Goal: Information Seeking & Learning: Find specific fact

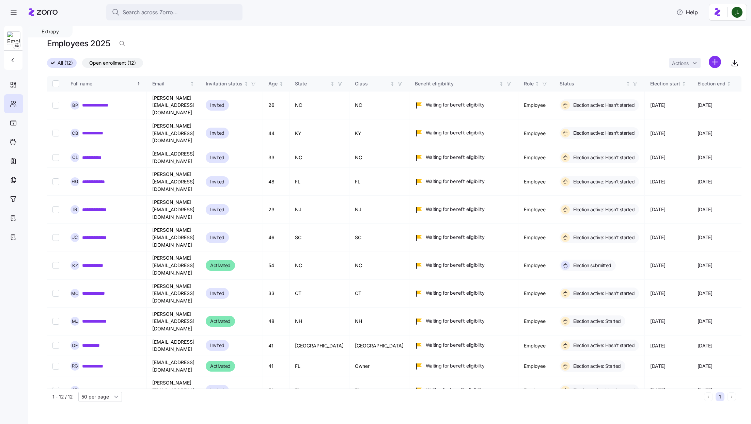
click at [211, 14] on div "Search across Zorro..." at bounding box center [174, 12] width 125 height 9
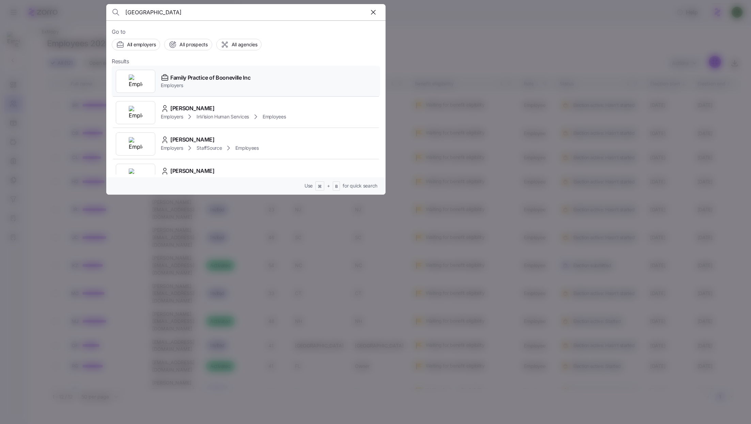
type input "booneville"
click at [211, 75] on span "Family Practice of Booneville Inc" at bounding box center [210, 78] width 80 height 9
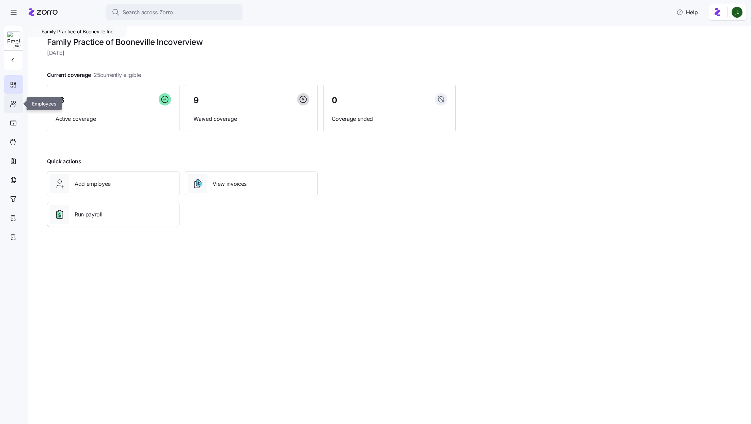
click at [11, 107] on icon at bounding box center [13, 104] width 7 height 8
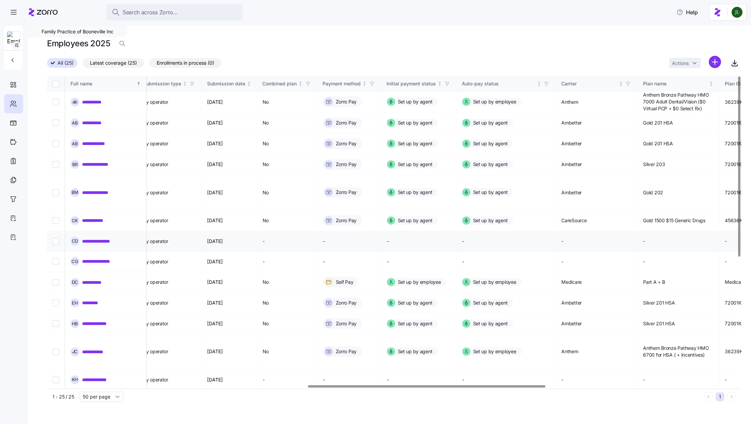
scroll to position [0, 762]
click at [109, 238] on link "**********" at bounding box center [103, 241] width 42 height 7
click at [98, 259] on link "**********" at bounding box center [100, 262] width 36 height 7
click at [95, 376] on link "**********" at bounding box center [99, 379] width 34 height 7
click at [97, 396] on div "**********" at bounding box center [106, 400] width 71 height 9
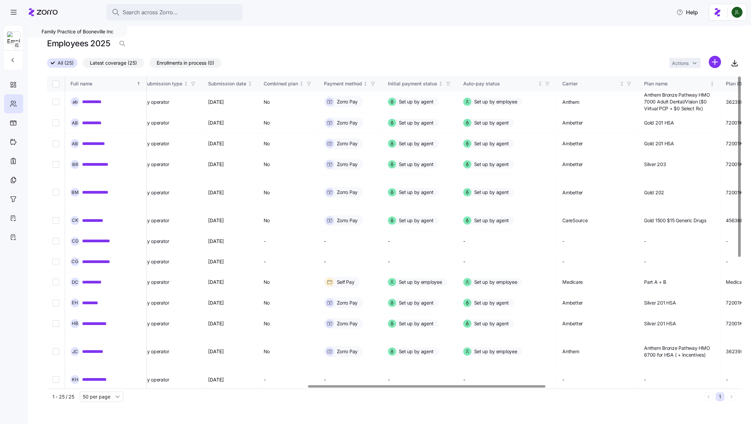
click at [97, 397] on link "**********" at bounding box center [98, 400] width 33 height 7
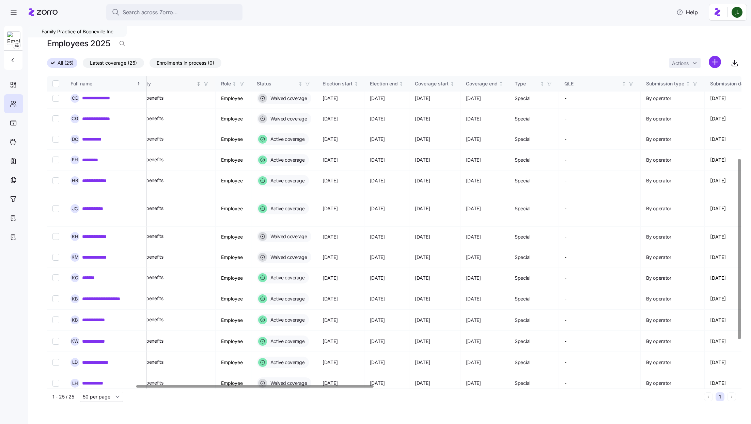
scroll to position [143, 259]
click at [311, 82] on icon "button" at bounding box center [308, 83] width 5 height 5
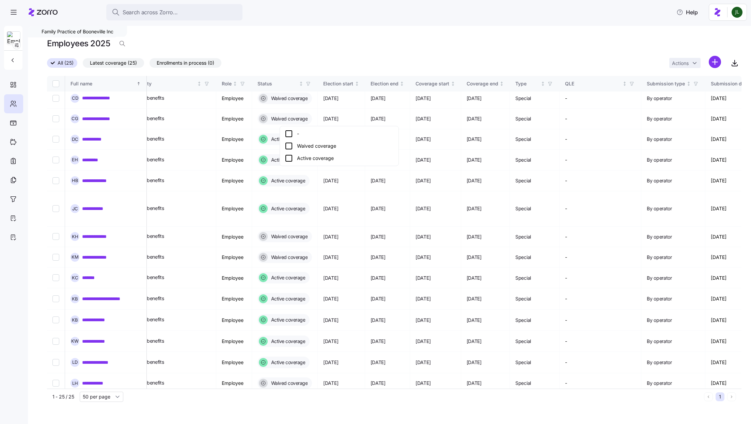
click at [290, 158] on icon at bounding box center [289, 158] width 8 height 8
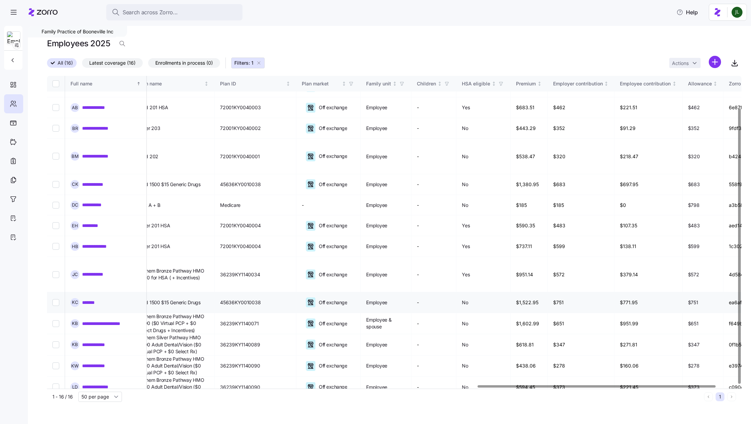
scroll to position [36, 1317]
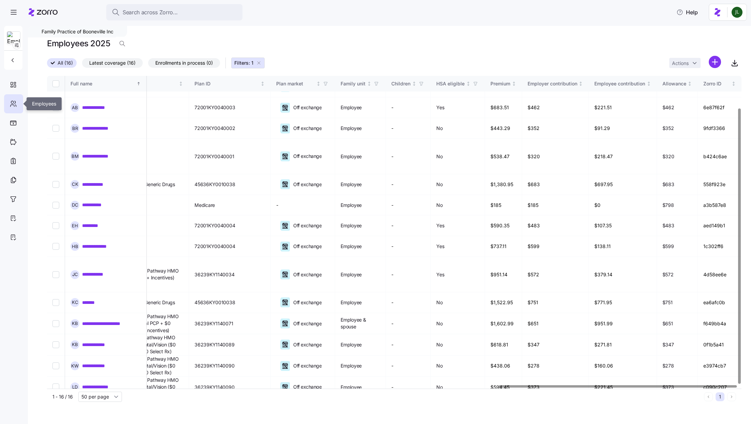
click at [10, 98] on div at bounding box center [13, 103] width 19 height 19
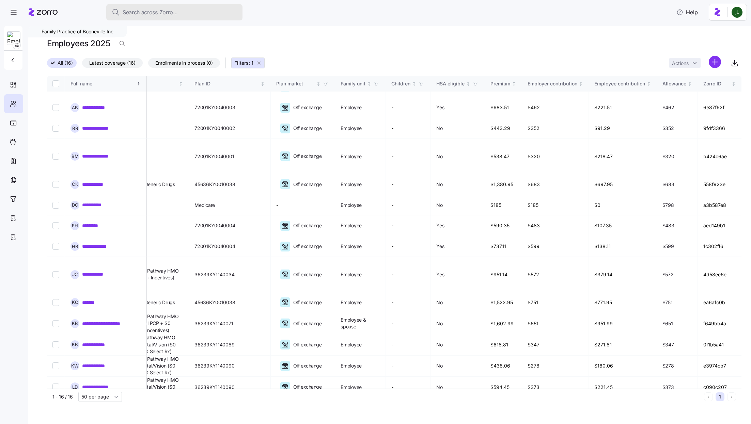
click at [148, 14] on span "Search across Zorro..." at bounding box center [150, 12] width 55 height 9
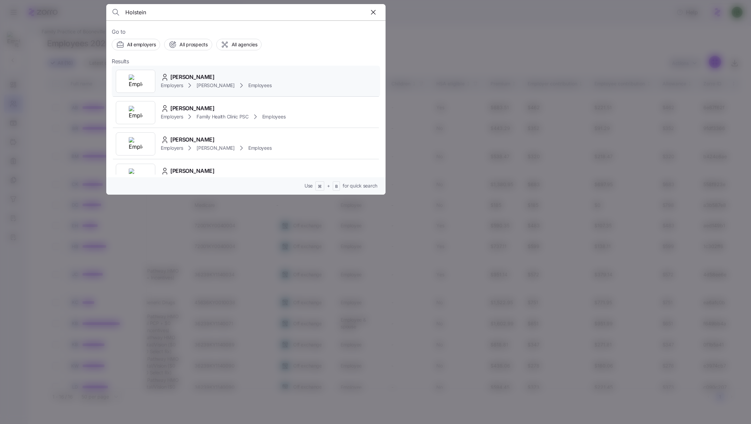
type input "Holstein"
drag, startPoint x: 204, startPoint y: 82, endPoint x: 231, endPoint y: 113, distance: 41.0
click at [231, 113] on div "Angel Holstein Employers Kim Cox Employees Donna Holstein Employers Family Heal…" at bounding box center [246, 144] width 268 height 157
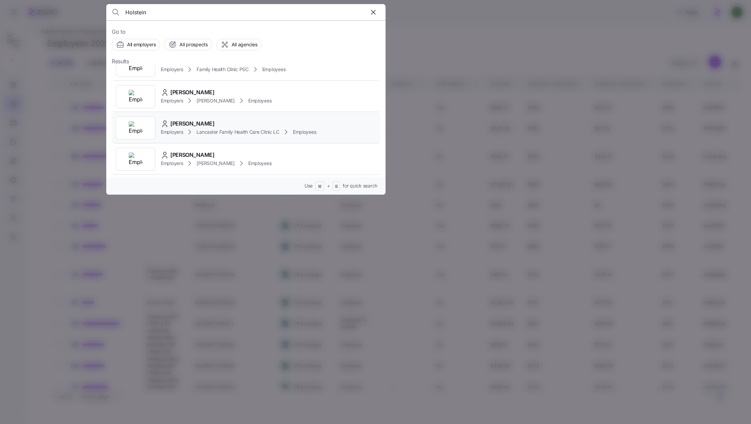
click at [242, 117] on div "Angel Holstein Employers Lancaster Family Health Care Clinic LC Employees" at bounding box center [246, 127] width 268 height 31
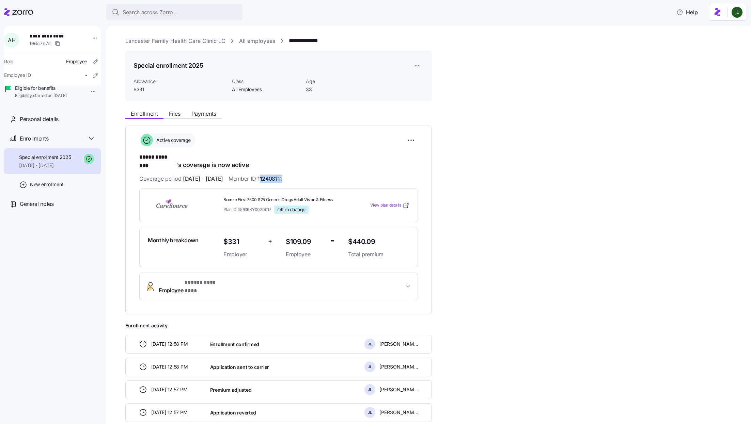
drag, startPoint x: 278, startPoint y: 170, endPoint x: 309, endPoint y: 170, distance: 31.7
click at [309, 175] on div "Coverage period 01/01/2025 - 12/31/2025 Member ID 112408111" at bounding box center [278, 179] width 279 height 9
copy span "12408111"
click at [208, 117] on button "Payments" at bounding box center [204, 114] width 36 height 8
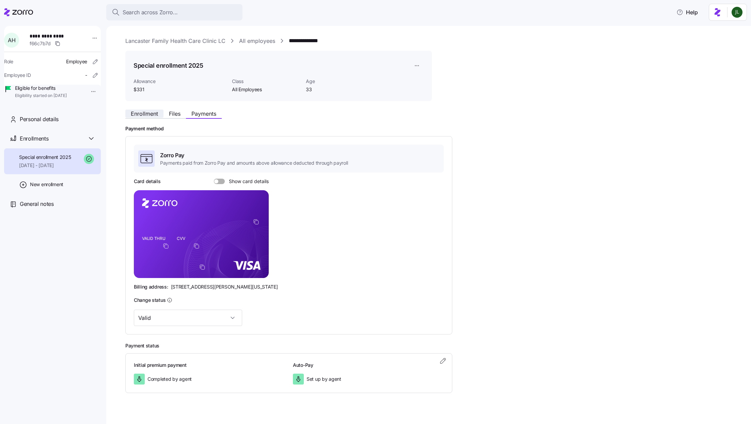
click at [138, 116] on span "Enrollment" at bounding box center [144, 113] width 27 height 5
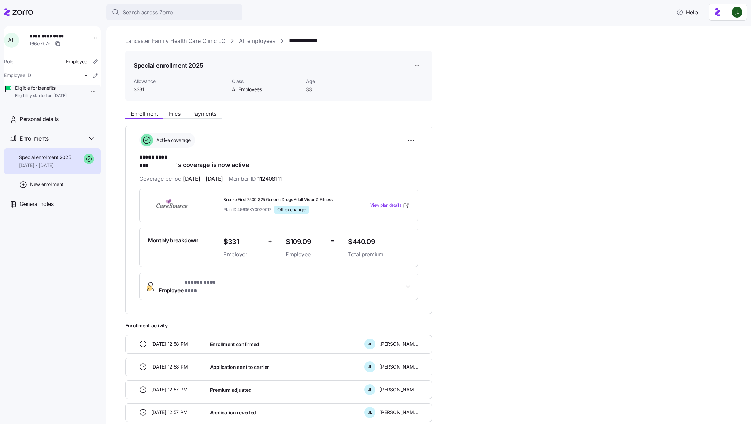
click at [224, 279] on span "* ***** ******** *" at bounding box center [205, 283] width 40 height 9
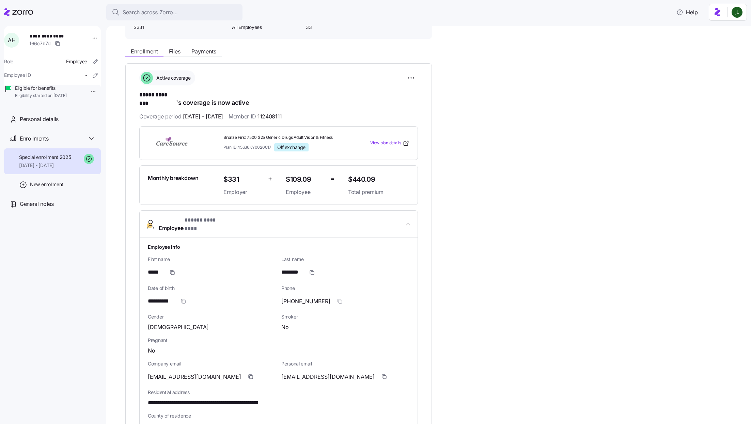
scroll to position [69, 0]
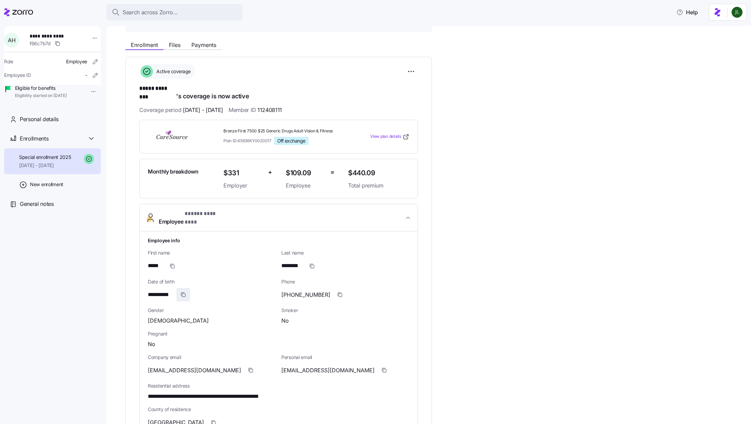
click at [179, 289] on span "button" at bounding box center [183, 295] width 13 height 13
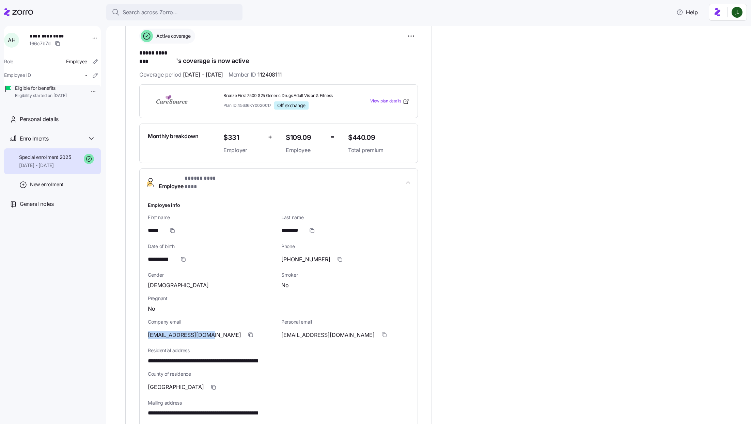
drag, startPoint x: 211, startPoint y: 324, endPoint x: 145, endPoint y: 322, distance: 65.1
click at [145, 322] on div "**********" at bounding box center [279, 365] width 278 height 339
copy span "anealynn85@gmail.com"
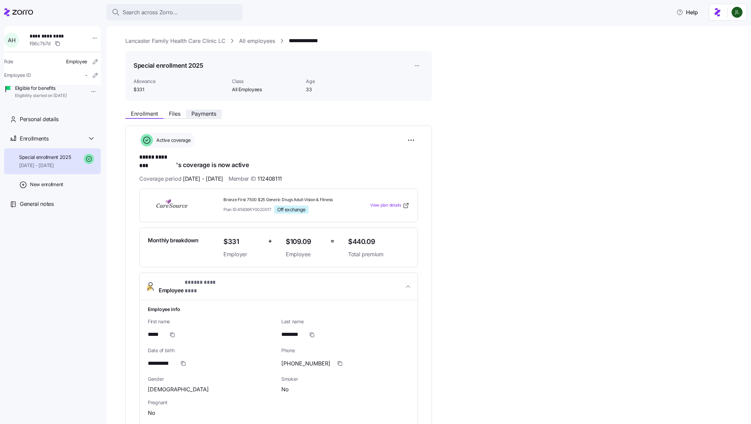
click at [198, 111] on span "Payments" at bounding box center [203, 113] width 25 height 5
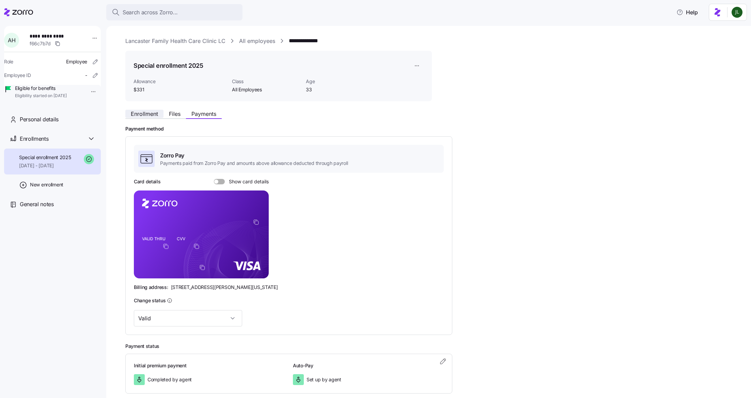
click at [154, 110] on button "Enrollment" at bounding box center [144, 114] width 38 height 8
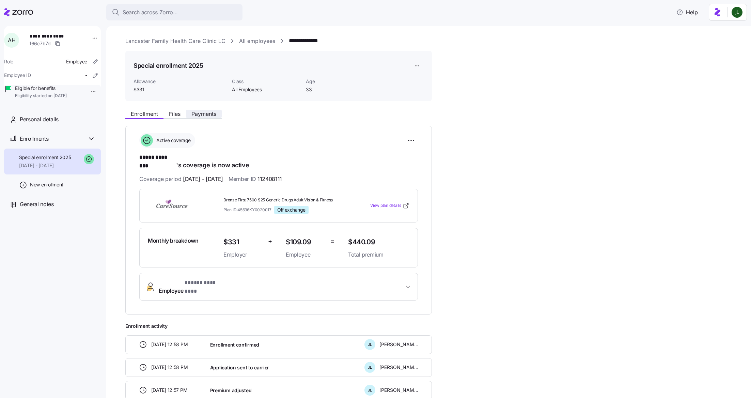
click at [211, 111] on span "Payments" at bounding box center [203, 113] width 25 height 5
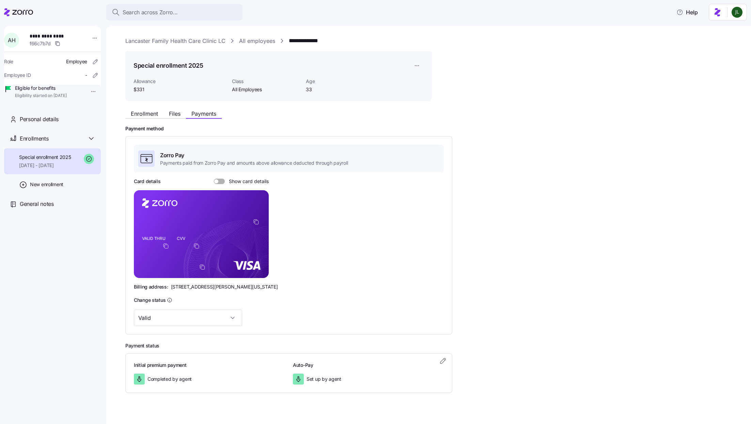
click at [134, 118] on div "Enrollment Files Payments" at bounding box center [173, 115] width 96 height 8
click at [138, 111] on span "Enrollment" at bounding box center [144, 113] width 27 height 5
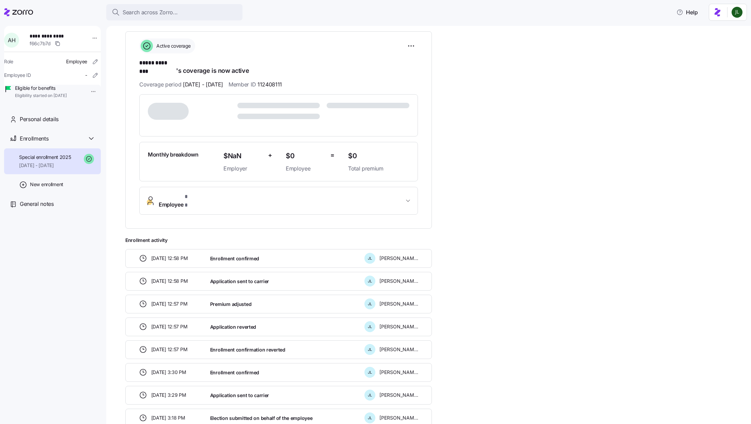
scroll to position [94, 0]
click at [219, 194] on span "Employee * *" at bounding box center [281, 201] width 245 height 16
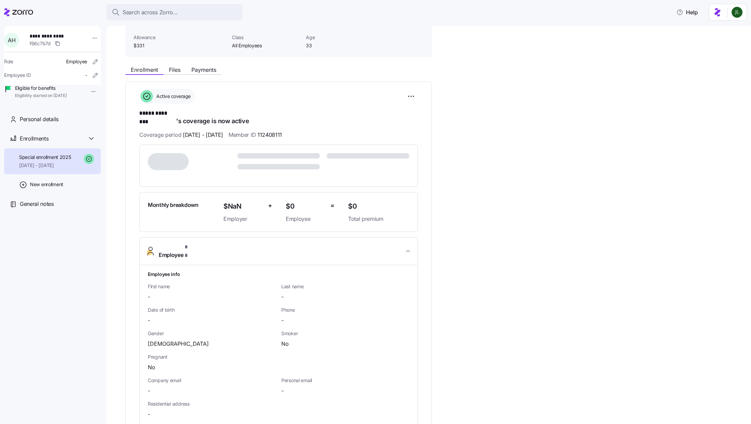
scroll to position [0, 0]
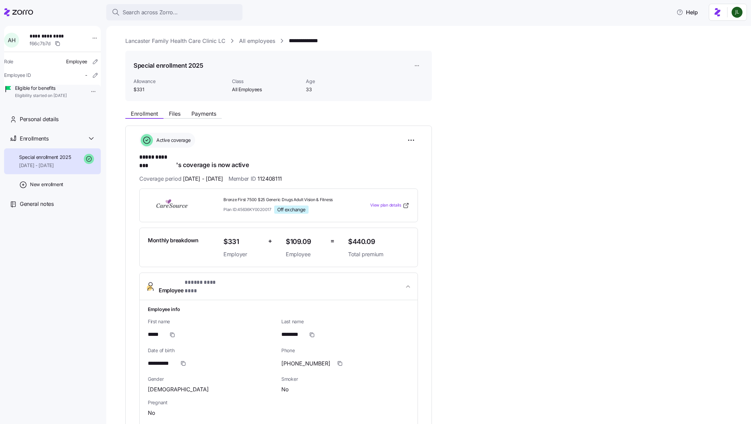
click at [209, 119] on div "Enrollment Files Payments" at bounding box center [173, 115] width 96 height 8
click at [204, 115] on span "Payments" at bounding box center [203, 113] width 25 height 5
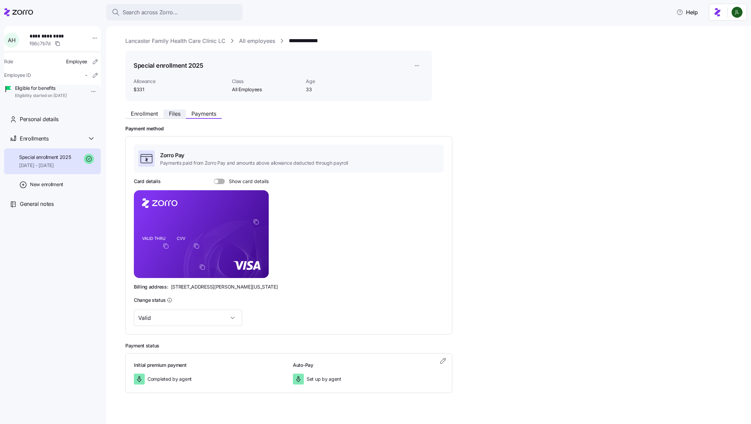
click at [173, 117] on button "Files" at bounding box center [175, 114] width 22 height 8
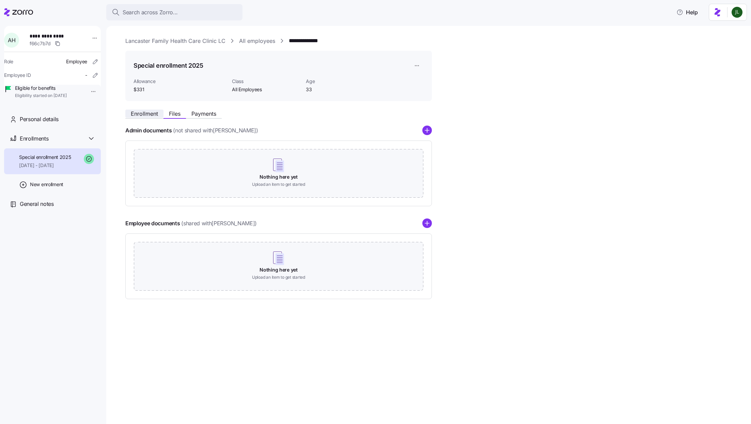
click at [142, 113] on span "Enrollment" at bounding box center [144, 113] width 27 height 5
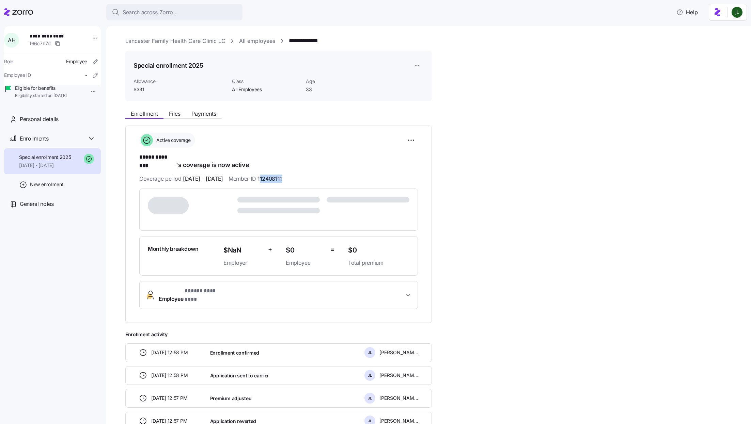
drag, startPoint x: 277, startPoint y: 171, endPoint x: 312, endPoint y: 171, distance: 35.1
click at [313, 175] on div "Coverage period 01/01/2025 - 12/31/2025 Member ID 112408111" at bounding box center [278, 179] width 279 height 9
copy span "12408111"
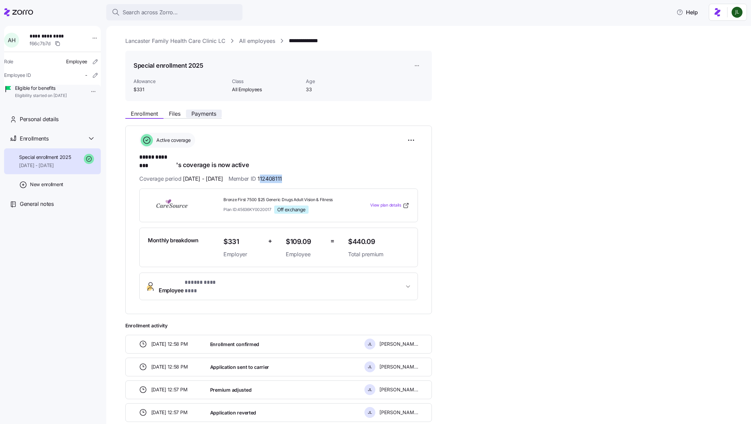
click at [210, 116] on span "Payments" at bounding box center [203, 113] width 25 height 5
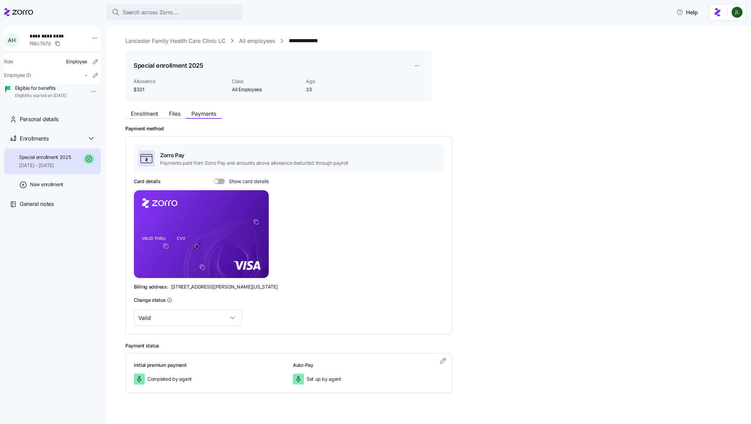
click at [196, 246] on icon "copy-to-clipboard" at bounding box center [196, 246] width 6 height 6
click at [256, 220] on icon "copy-to-clipboard" at bounding box center [256, 222] width 6 height 6
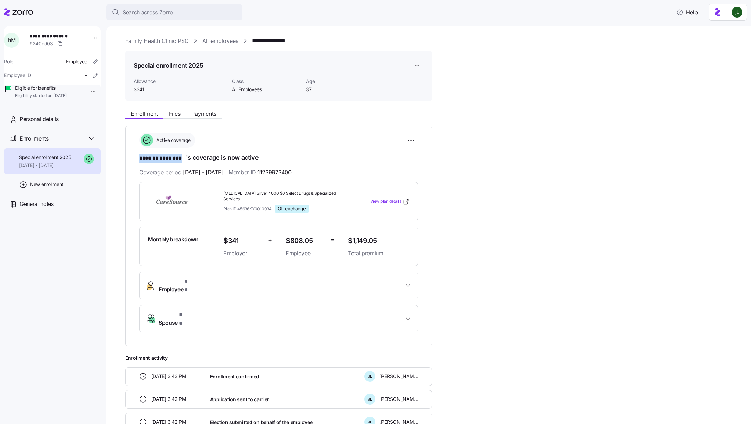
drag, startPoint x: 140, startPoint y: 160, endPoint x: 185, endPoint y: 159, distance: 45.0
click at [185, 159] on span "******* ********" at bounding box center [162, 158] width 47 height 9
copy span "******* ********"
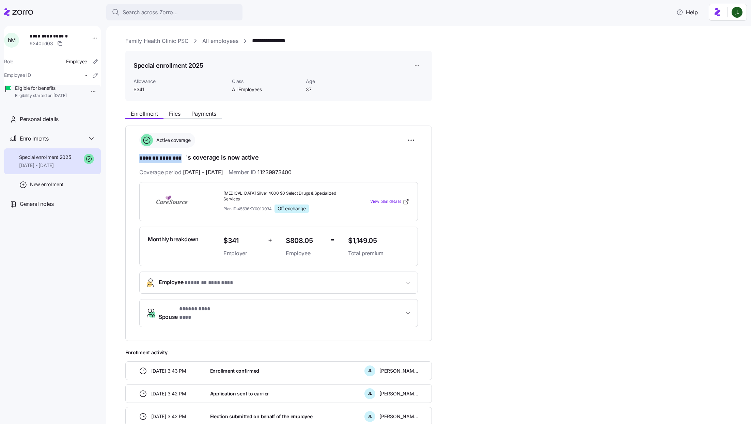
click at [276, 283] on button "Employee * ******* ******** *" at bounding box center [279, 282] width 278 height 21
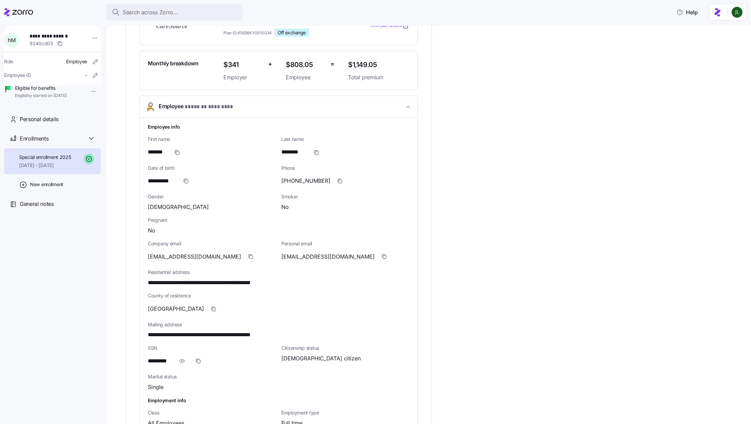
scroll to position [178, 0]
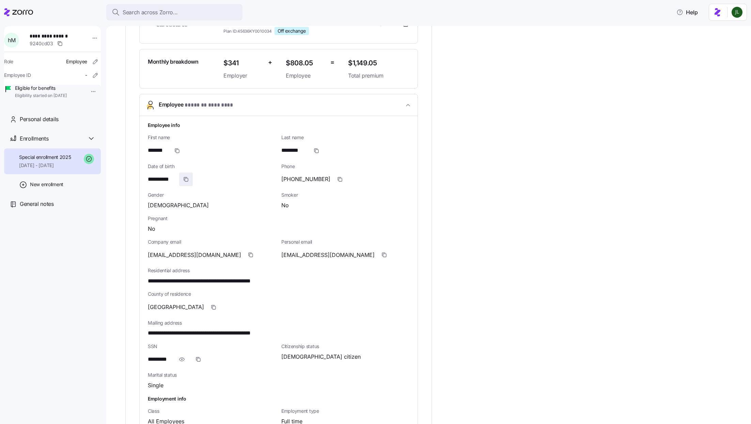
click at [186, 173] on span "button" at bounding box center [186, 179] width 13 height 13
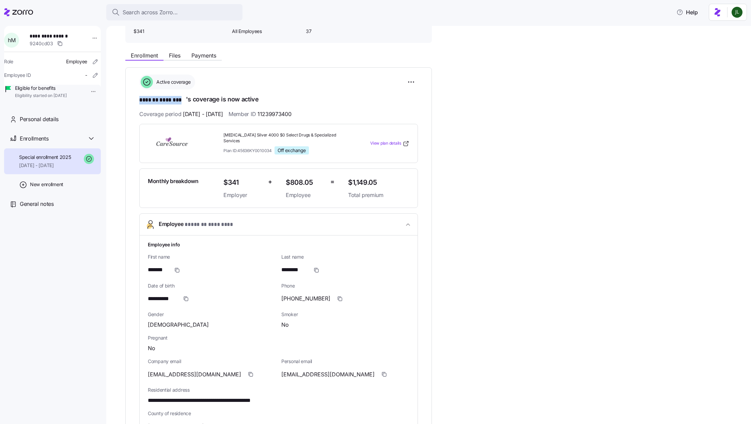
scroll to position [56, 0]
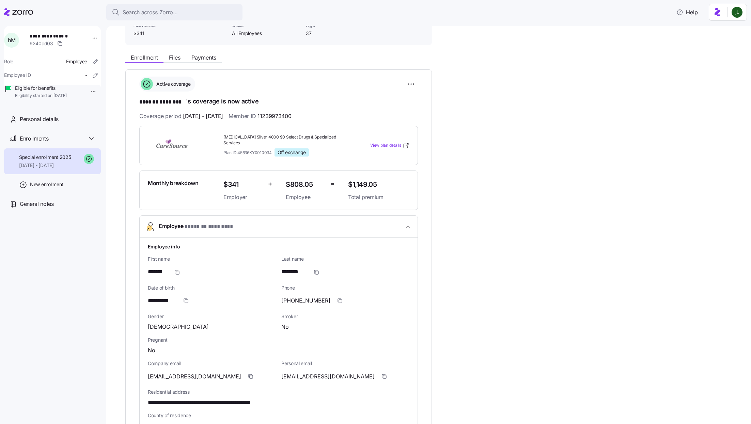
drag, startPoint x: 277, startPoint y: 116, endPoint x: 326, endPoint y: 116, distance: 49.1
click at [327, 116] on div "Coverage period 01/01/2025 - 12/31/2025 Member ID 11239973400" at bounding box center [278, 116] width 279 height 9
drag, startPoint x: 316, startPoint y: 116, endPoint x: 276, endPoint y: 115, distance: 40.2
click at [275, 115] on div "Coverage period 01/01/2025 - 12/31/2025 Member ID 11239973400" at bounding box center [278, 116] width 279 height 9
copy span "11239973400"
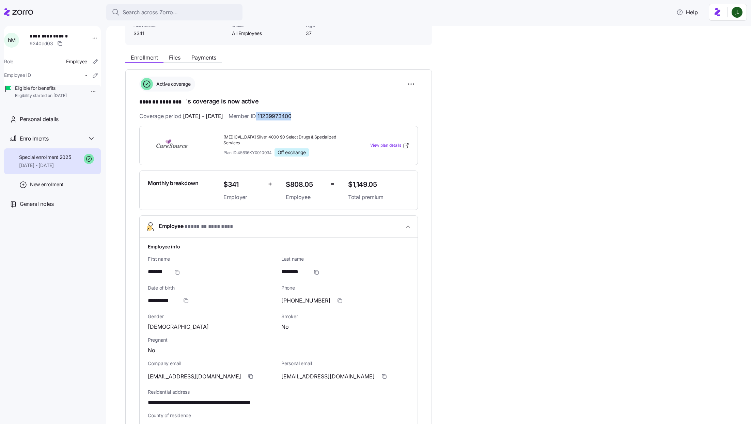
scroll to position [161, 0]
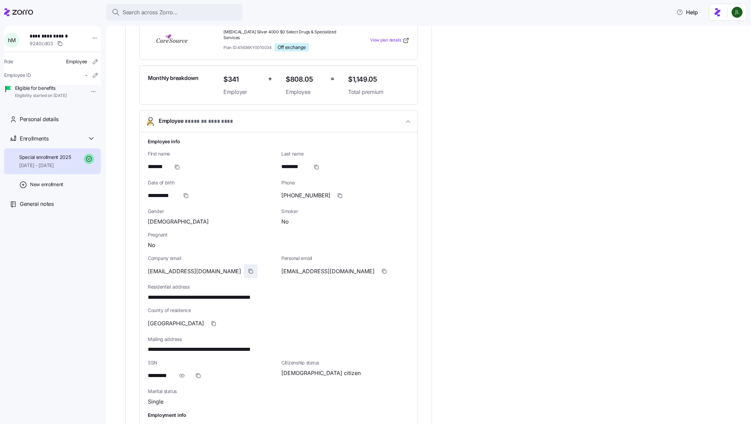
click at [248, 269] on icon "button" at bounding box center [250, 271] width 5 height 5
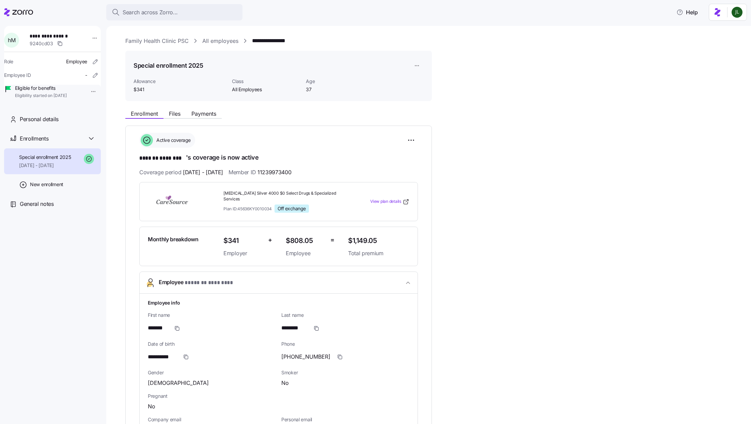
click at [206, 108] on div "Enrollment Files Payments" at bounding box center [278, 113] width 307 height 12
click at [204, 110] on button "Payments" at bounding box center [204, 114] width 36 height 8
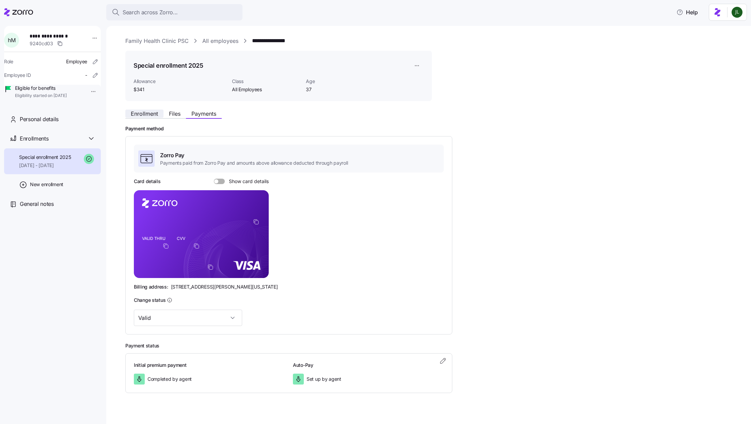
click at [132, 114] on span "Enrollment" at bounding box center [144, 113] width 27 height 5
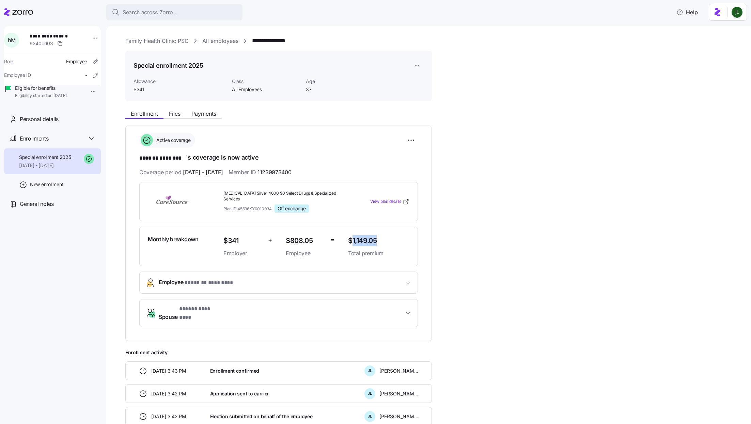
drag, startPoint x: 353, startPoint y: 233, endPoint x: 392, endPoint y: 233, distance: 38.8
click at [392, 235] on span "$1,149.05" at bounding box center [378, 240] width 61 height 11
copy span "1,149.05"
click at [203, 112] on span "Payments" at bounding box center [203, 113] width 25 height 5
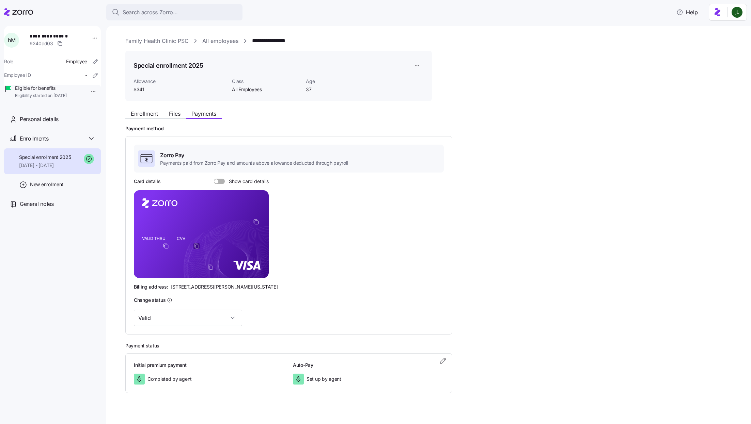
click at [198, 247] on icon "copy-to-clipboard" at bounding box center [196, 246] width 6 height 6
click at [219, 183] on span at bounding box center [221, 181] width 7 height 5
click at [214, 179] on input "Show card details" at bounding box center [214, 179] width 0 height 0
click at [219, 183] on span at bounding box center [217, 181] width 7 height 5
click at [214, 179] on input "Show card details" at bounding box center [214, 179] width 0 height 0
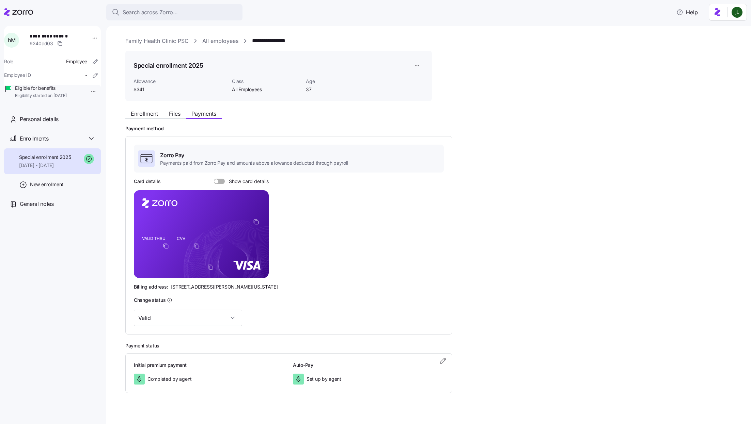
click at [219, 179] on span at bounding box center [221, 181] width 7 height 5
click at [214, 179] on input "Show card details" at bounding box center [214, 179] width 0 height 0
click at [219, 179] on span at bounding box center [217, 181] width 7 height 5
click at [214, 179] on input "Show card details" at bounding box center [214, 179] width 0 height 0
click at [219, 181] on span at bounding box center [221, 181] width 7 height 5
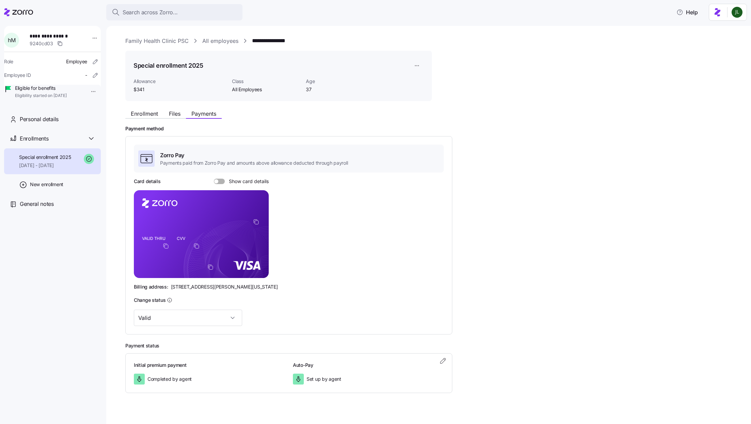
click at [214, 179] on input "Show card details" at bounding box center [214, 179] width 0 height 0
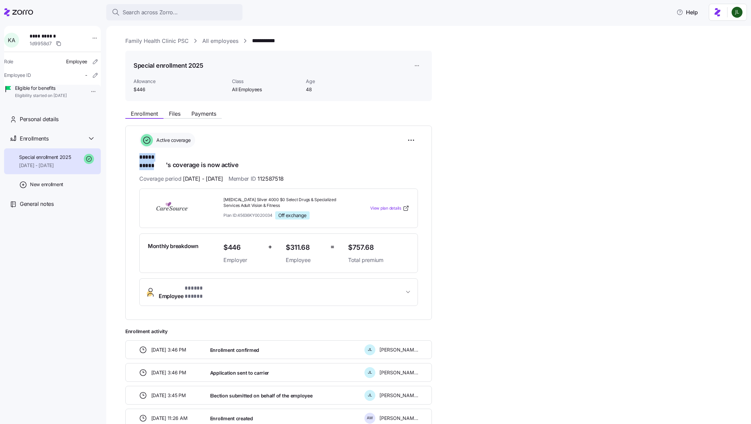
drag, startPoint x: 140, startPoint y: 157, endPoint x: 165, endPoint y: 159, distance: 25.6
click at [165, 159] on span "***** *****" at bounding box center [152, 157] width 27 height 9
copy span "***** *****"
drag, startPoint x: 278, startPoint y: 171, endPoint x: 318, endPoint y: 171, distance: 40.2
click at [318, 175] on div "Coverage period 06/01/2025 - 12/31/2025 Member ID 112587518" at bounding box center [278, 179] width 279 height 9
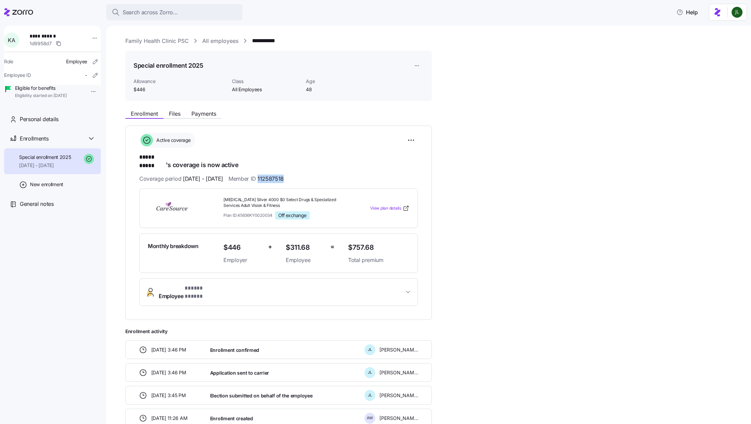
copy span "112587518"
click at [252, 284] on span "Employee * ***** ***** *" at bounding box center [281, 292] width 245 height 16
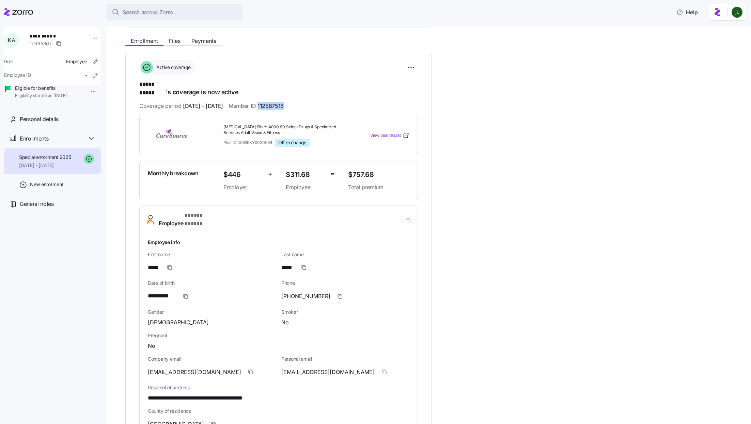
scroll to position [122, 0]
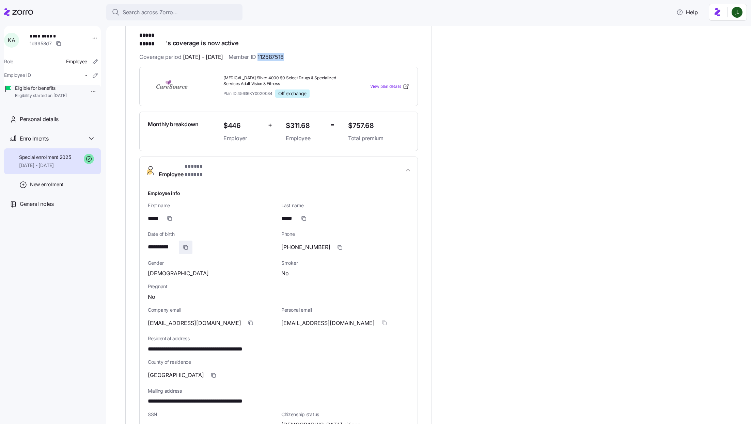
click at [189, 241] on span "button" at bounding box center [185, 247] width 13 height 13
click at [248, 321] on icon "button" at bounding box center [250, 323] width 5 height 5
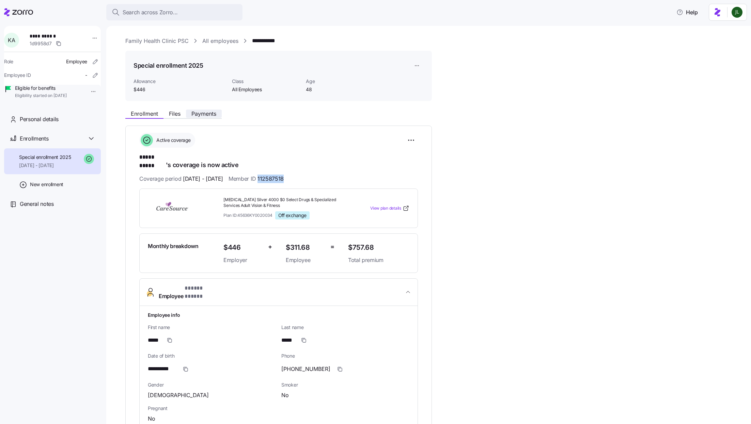
click at [207, 111] on span "Payments" at bounding box center [203, 113] width 25 height 5
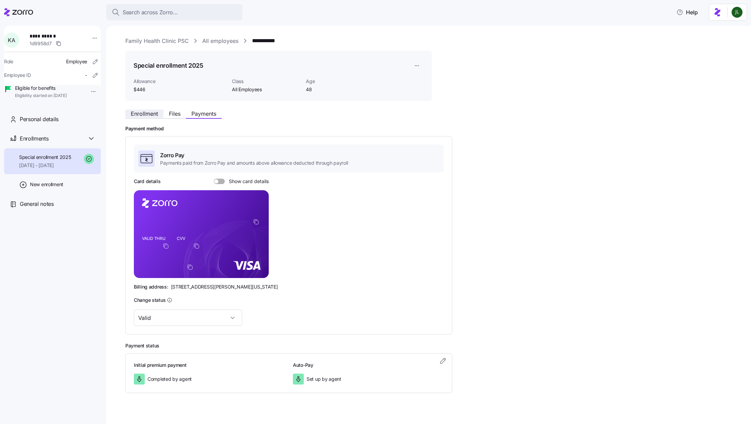
click at [150, 114] on span "Enrollment" at bounding box center [144, 113] width 27 height 5
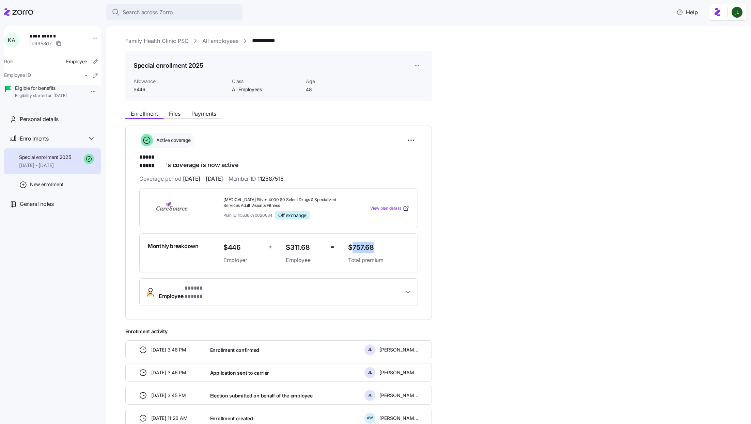
drag, startPoint x: 353, startPoint y: 239, endPoint x: 386, endPoint y: 239, distance: 33.7
click at [386, 242] on span "$757.68" at bounding box center [378, 247] width 61 height 11
copy span "757.68"
click at [212, 117] on button "Payments" at bounding box center [204, 114] width 36 height 8
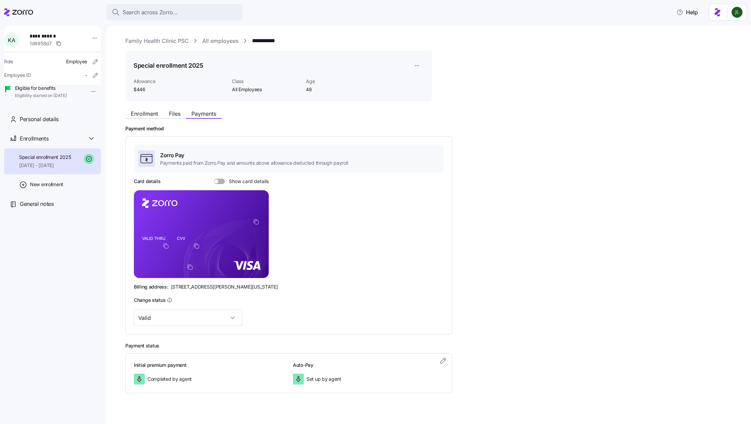
click at [199, 249] on foreignobject at bounding box center [197, 247] width 8 height 8
click at [194, 246] on icon "copy-to-clipboard" at bounding box center [196, 246] width 6 height 6
click at [195, 245] on icon "copy-to-clipboard" at bounding box center [197, 247] width 4 height 4
click at [219, 179] on span at bounding box center [221, 181] width 7 height 5
click at [214, 179] on input "Show card details" at bounding box center [214, 179] width 0 height 0
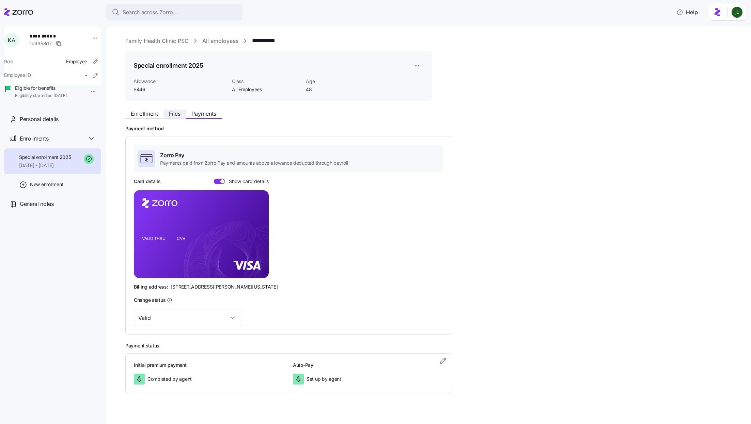
click at [176, 118] on div "Enrollment Files Payments" at bounding box center [173, 115] width 96 height 8
click at [173, 110] on button "Files" at bounding box center [175, 114] width 22 height 8
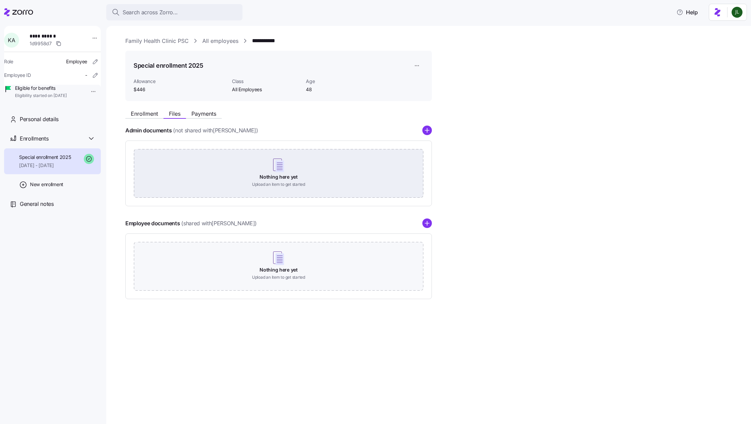
click at [279, 174] on div "Nothing here yet Upload an item to get started" at bounding box center [279, 173] width 290 height 48
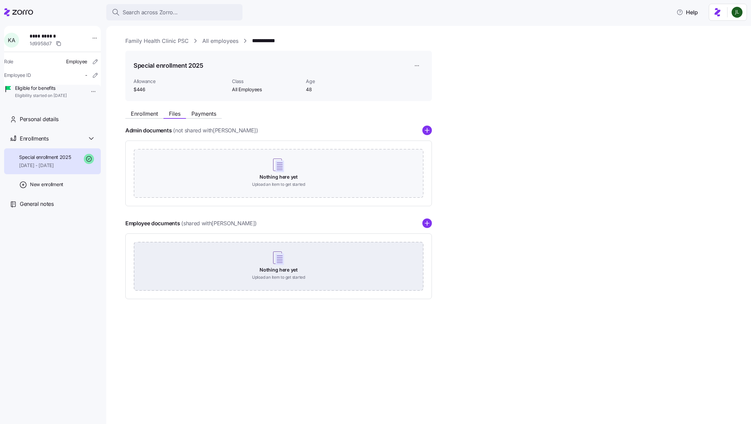
click at [275, 280] on div "Nothing here yet Upload an item to get started" at bounding box center [279, 266] width 290 height 48
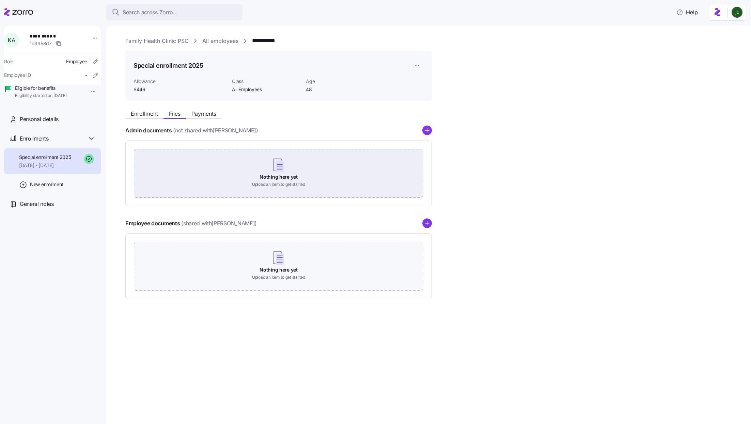
click at [231, 176] on div "Nothing here yet Upload an item to get started" at bounding box center [279, 173] width 290 height 48
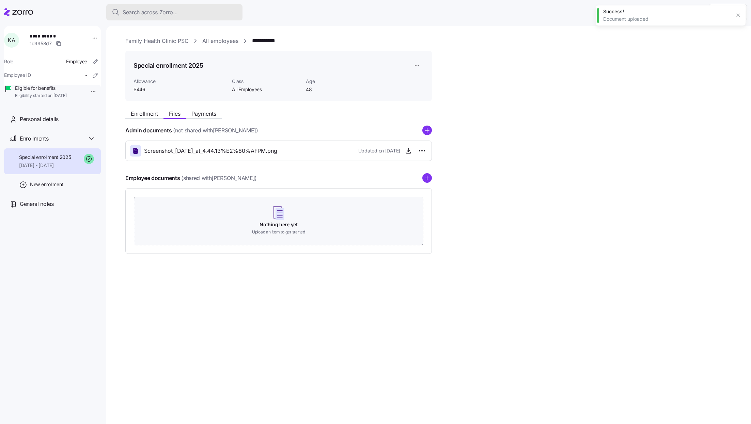
click at [201, 9] on div "Search across Zorro..." at bounding box center [174, 12] width 125 height 9
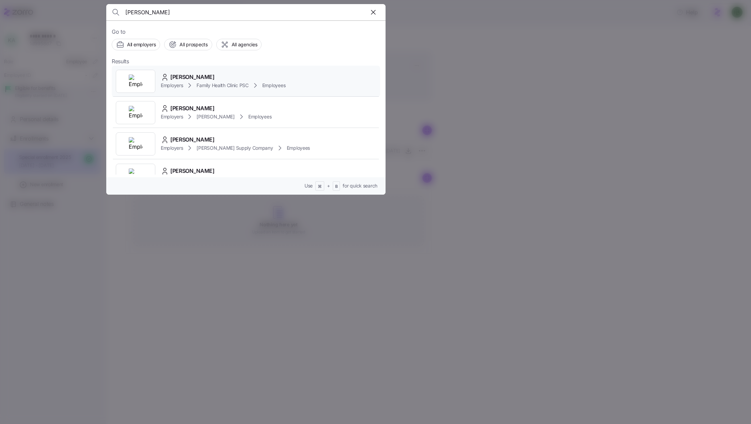
type input "heather mcki"
click at [226, 80] on div "heather McKinney" at bounding box center [223, 77] width 125 height 9
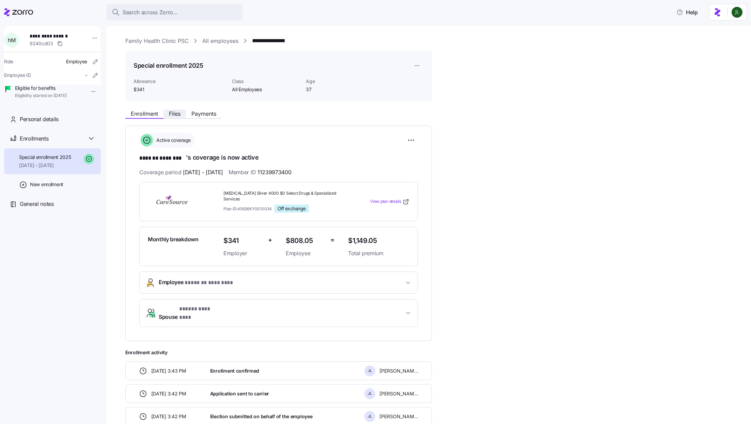
click at [175, 116] on span "Files" at bounding box center [175, 113] width 12 height 5
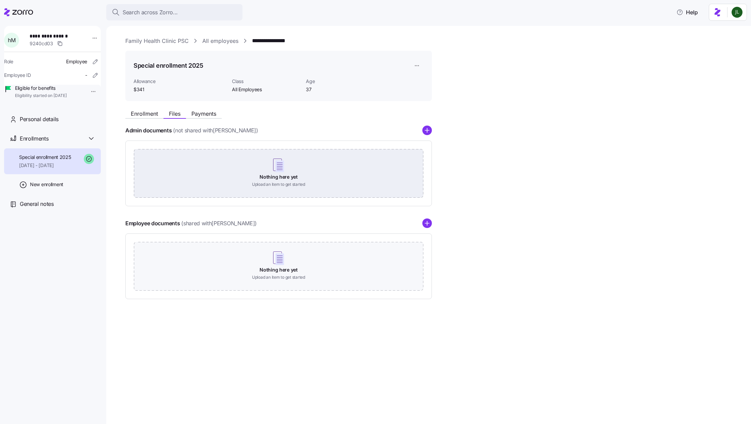
click at [287, 185] on div "Nothing here yet Upload an item to get started" at bounding box center [279, 173] width 290 height 48
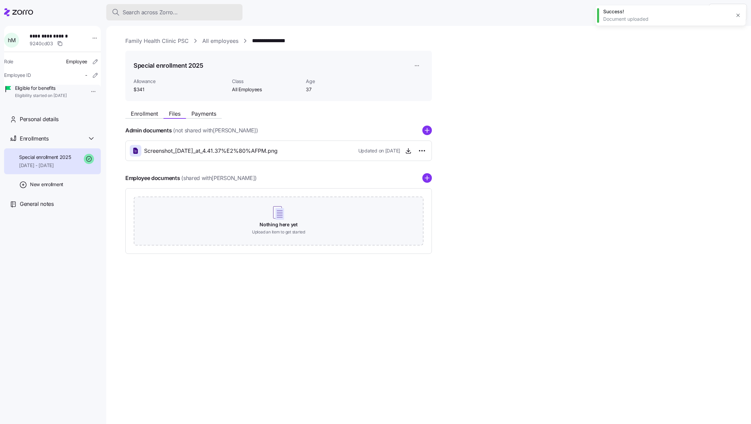
click at [190, 9] on div "Search across Zorro..." at bounding box center [174, 12] width 125 height 9
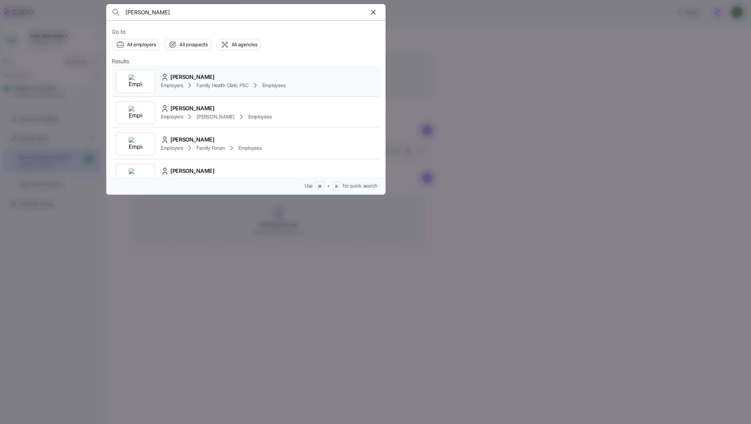
type input "kelly allen"
click at [255, 89] on icon at bounding box center [255, 85] width 8 height 8
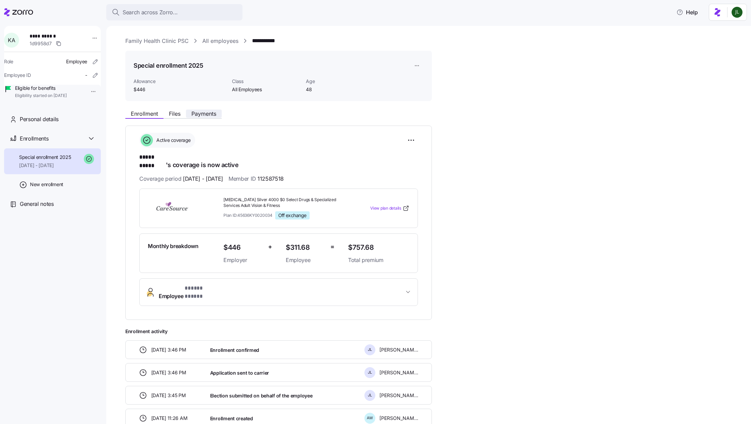
click at [207, 115] on span "Payments" at bounding box center [203, 113] width 25 height 5
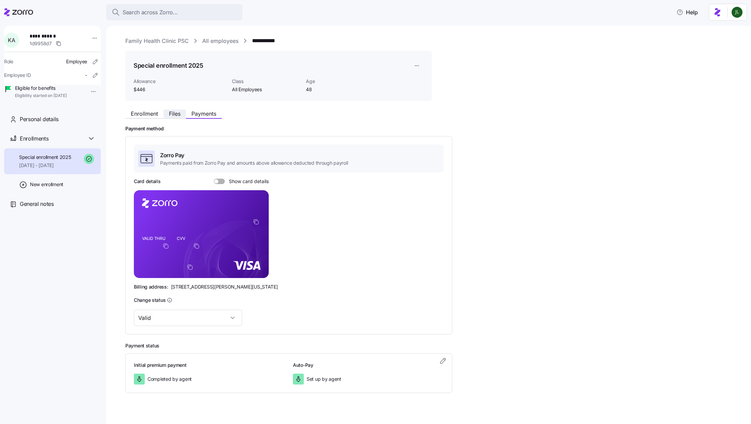
click at [178, 112] on span "Files" at bounding box center [175, 113] width 12 height 5
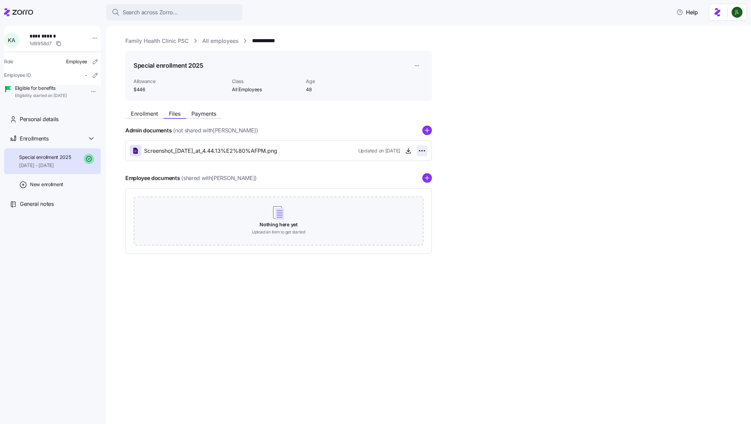
click at [422, 147] on html "**********" at bounding box center [375, 210] width 751 height 420
click at [401, 176] on div "Delete" at bounding box center [388, 177] width 73 height 11
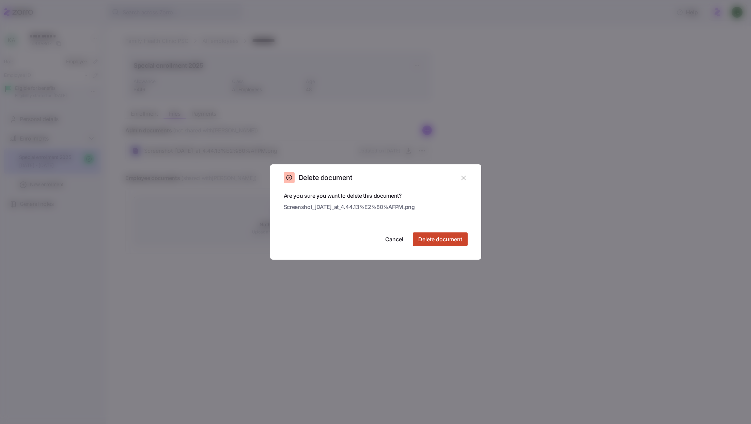
click at [425, 244] on button "Delete document" at bounding box center [440, 240] width 55 height 14
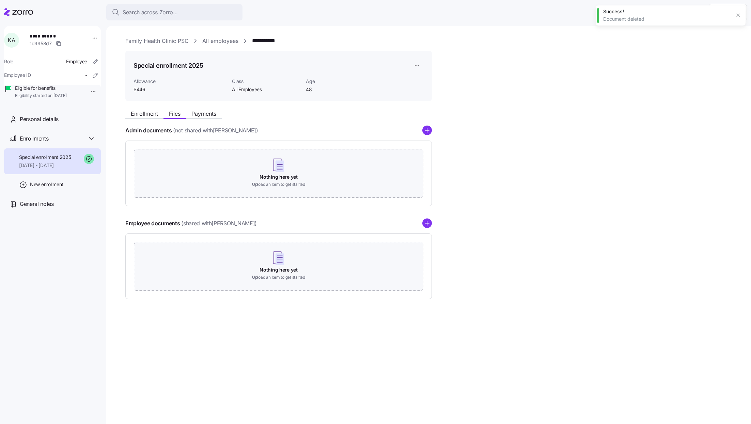
click at [427, 123] on div "Enrollment Files Payments Admin documents (not shared with Kelly Allen ) Nothin…" at bounding box center [433, 203] width 616 height 193
click at [426, 136] on div "Admin documents (not shared with Kelly Allen ) Nothing here yet Upload an item …" at bounding box center [278, 166] width 307 height 81
click at [427, 124] on div "Enrollment Files Payments Admin documents (not shared with Kelly Allen ) Nothin…" at bounding box center [433, 203] width 616 height 193
click at [425, 130] on circle "add icon" at bounding box center [427, 130] width 9 height 9
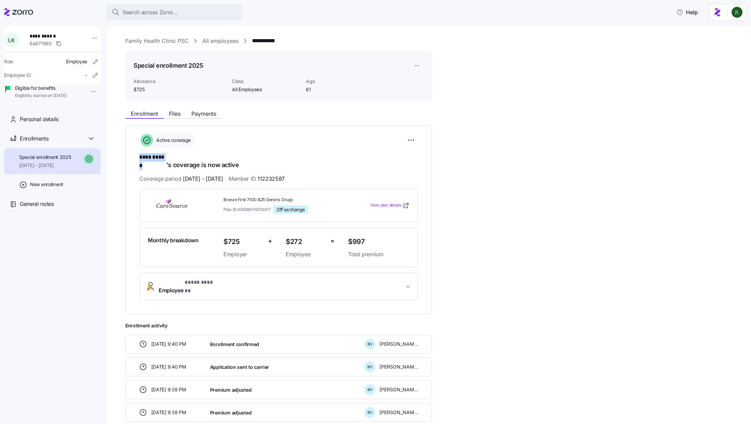
drag, startPoint x: 139, startPoint y: 158, endPoint x: 166, endPoint y: 157, distance: 26.6
click at [166, 157] on h1 "**** ****** 's coverage is now active" at bounding box center [278, 161] width 279 height 16
copy span "**** ******"
click at [221, 279] on span "Employee * **** ****** *" at bounding box center [281, 287] width 245 height 16
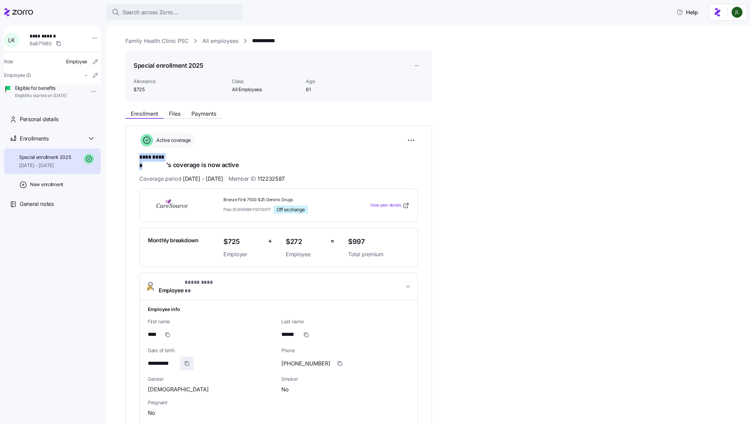
click at [188, 361] on icon "button" at bounding box center [186, 363] width 5 height 5
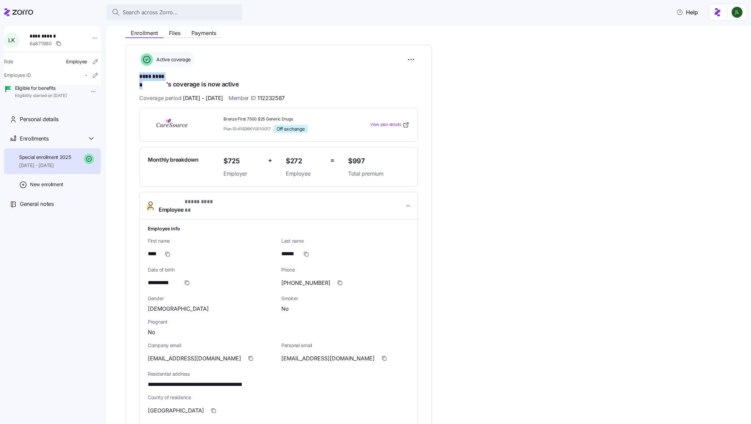
scroll to position [92, 0]
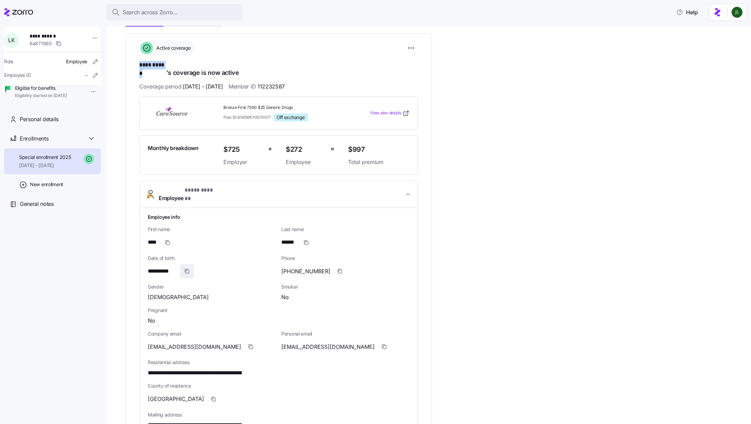
click at [184, 265] on span "button" at bounding box center [187, 271] width 13 height 13
drag, startPoint x: 302, startPoint y: 79, endPoint x: 277, endPoint y: 80, distance: 25.3
click at [277, 82] on div "Coverage period [DATE] - [DATE] Member ID 112232587" at bounding box center [278, 86] width 279 height 9
copy span "112232587"
drag, startPoint x: 216, startPoint y: 335, endPoint x: 147, endPoint y: 333, distance: 68.8
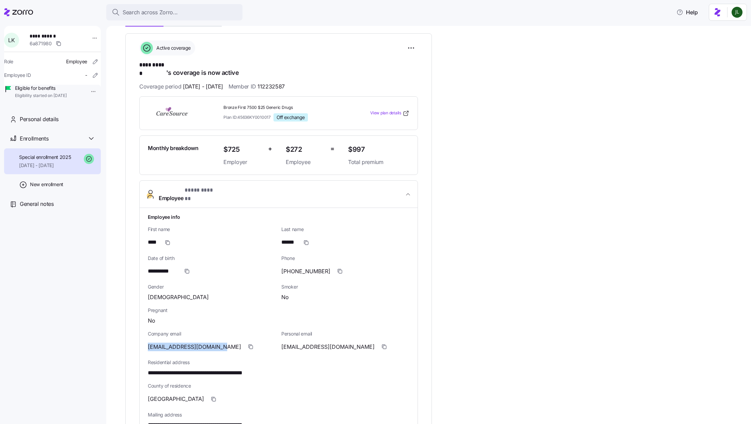
click at [148, 343] on span "[EMAIL_ADDRESS][DOMAIN_NAME]" at bounding box center [194, 347] width 93 height 9
copy span "[EMAIL_ADDRESS][DOMAIN_NAME]"
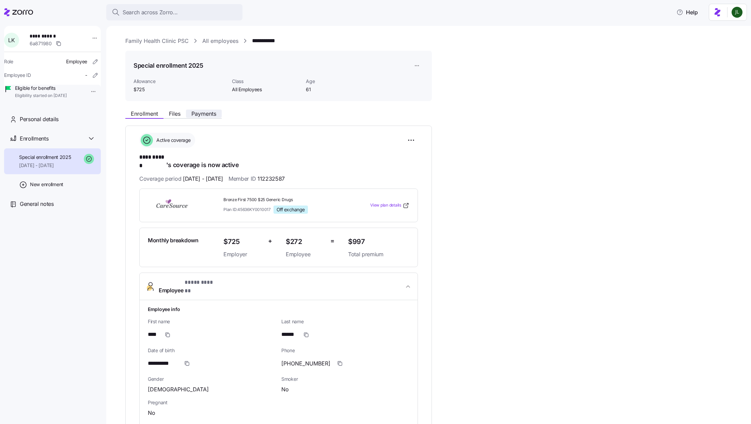
click at [211, 112] on span "Payments" at bounding box center [203, 113] width 25 height 5
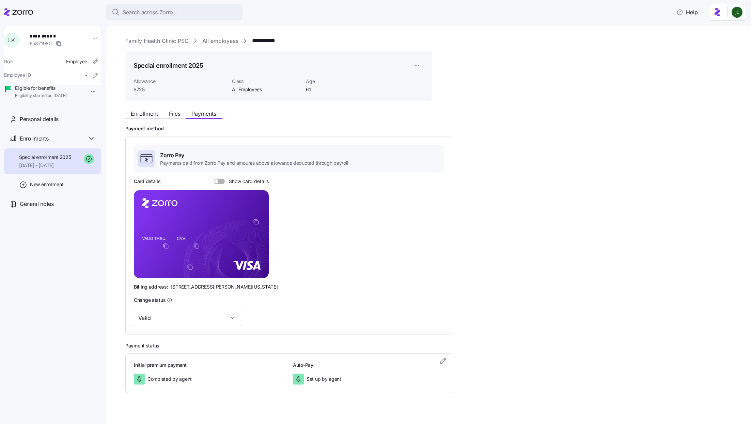
click at [218, 182] on span at bounding box center [221, 181] width 7 height 5
click at [214, 179] on input "Show card details" at bounding box center [214, 179] width 0 height 0
click at [152, 222] on icon "VALID THRU CVV" at bounding box center [201, 234] width 135 height 88
click at [306, 229] on div "Card details Show card details VALID THRU CVV Billing address: [STREET_ADDRESS]…" at bounding box center [289, 234] width 310 height 112
click at [215, 180] on span at bounding box center [217, 181] width 7 height 5
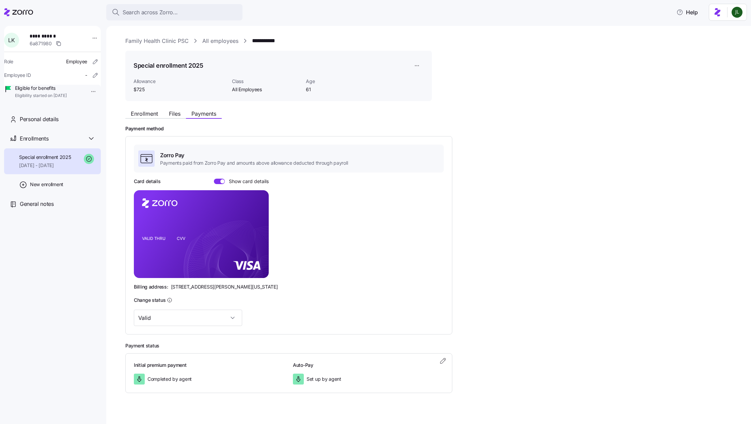
click at [214, 179] on input "Show card details" at bounding box center [214, 179] width 0 height 0
click at [253, 222] on icon "copy-to-clipboard" at bounding box center [256, 222] width 6 height 6
click at [167, 247] on icon "copy-to-clipboard" at bounding box center [166, 246] width 6 height 6
click at [198, 245] on icon "copy-to-clipboard" at bounding box center [196, 246] width 6 height 6
drag, startPoint x: 243, startPoint y: 287, endPoint x: 260, endPoint y: 287, distance: 17.0
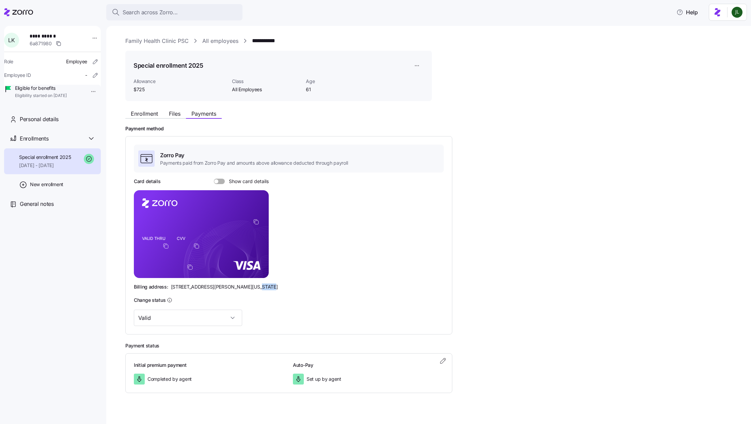
click at [260, 287] on div "Billing address: [STREET_ADDRESS][PERSON_NAME][US_STATE]" at bounding box center [289, 287] width 310 height 7
copy span "44145"
click at [218, 179] on span at bounding box center [221, 181] width 7 height 5
click at [214, 179] on input "Show card details" at bounding box center [214, 179] width 0 height 0
click at [218, 182] on span at bounding box center [217, 181] width 7 height 5
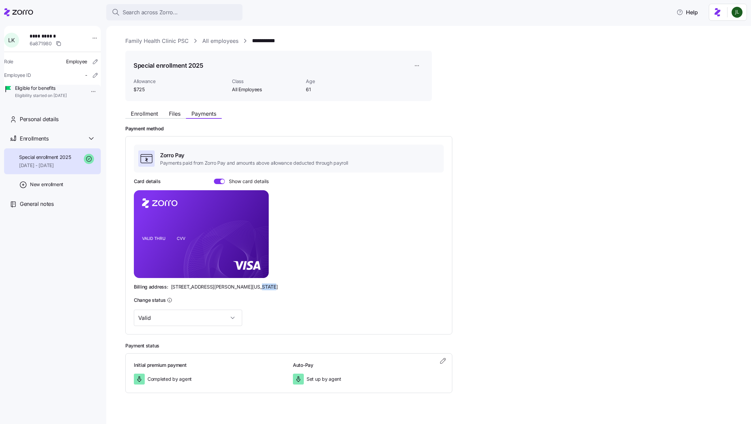
click at [214, 179] on input "Show card details" at bounding box center [214, 179] width 0 height 0
click at [223, 174] on div "Zorro Pay Payments paid from Zorro Pay and amounts above allowance deducted thr…" at bounding box center [289, 236] width 310 height 182
click at [223, 182] on span at bounding box center [221, 181] width 7 height 5
click at [214, 179] on input "Show card details" at bounding box center [214, 179] width 0 height 0
click at [223, 182] on span at bounding box center [222, 182] width 4 height 4
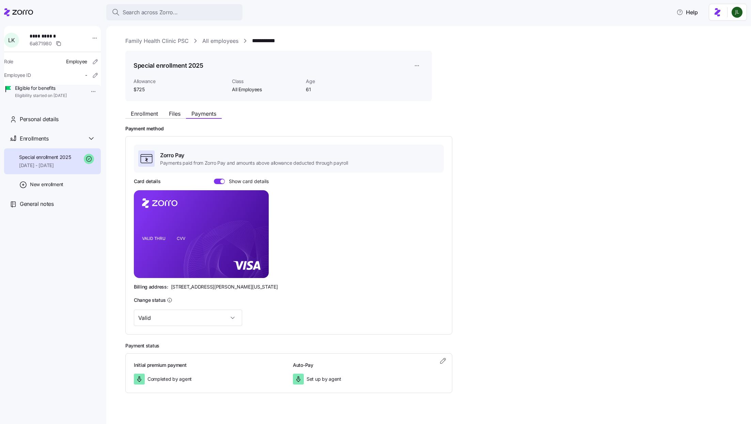
click at [214, 179] on input "Show card details" at bounding box center [214, 179] width 0 height 0
click at [218, 182] on span at bounding box center [221, 181] width 7 height 5
click at [214, 179] on input "Show card details" at bounding box center [214, 179] width 0 height 0
click at [218, 181] on span at bounding box center [217, 181] width 7 height 5
click at [214, 179] on input "Show card details" at bounding box center [214, 179] width 0 height 0
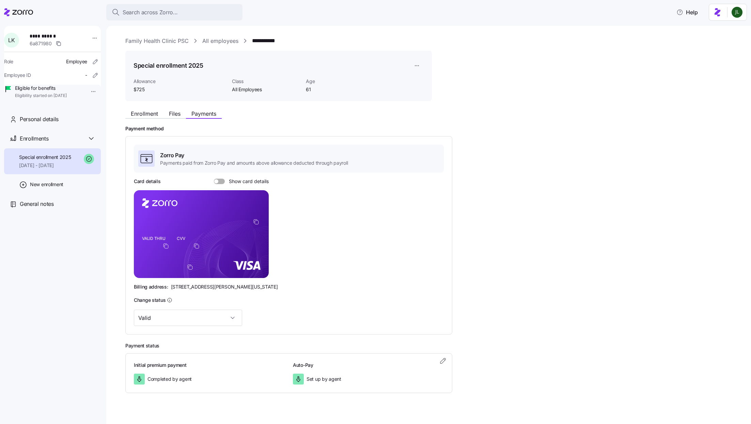
click at [218, 181] on span at bounding box center [216, 182] width 4 height 4
click at [214, 179] on input "Show card details" at bounding box center [214, 179] width 0 height 0
drag, startPoint x: 243, startPoint y: 287, endPoint x: 268, endPoint y: 287, distance: 25.2
click at [268, 287] on div "Billing address: 810 Sharon Drive, Westlake, Ohio 44145" at bounding box center [289, 287] width 310 height 7
copy span "44145"
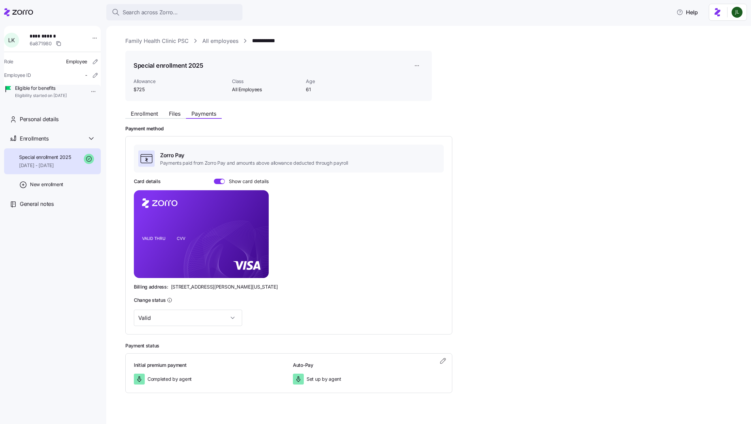
click at [244, 226] on rect at bounding box center [201, 234] width 135 height 88
click at [143, 223] on icon "VALID THRU CVV" at bounding box center [201, 234] width 135 height 88
drag, startPoint x: 243, startPoint y: 287, endPoint x: 262, endPoint y: 287, distance: 19.4
click at [262, 287] on div "Billing address: 810 Sharon Drive, Westlake, Ohio 44145" at bounding box center [289, 287] width 310 height 7
copy span "44145"
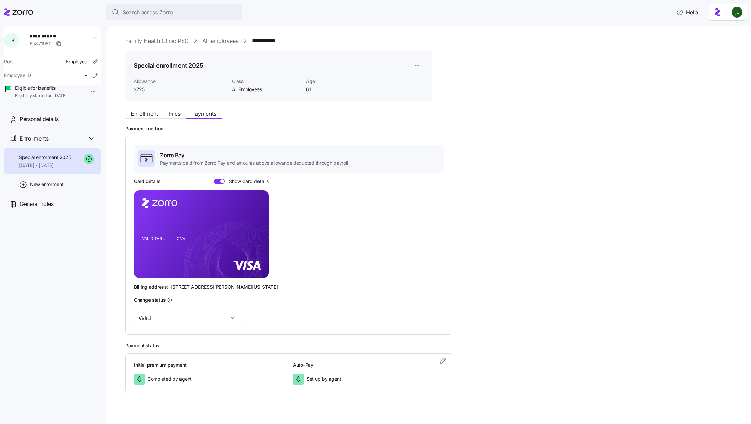
click at [234, 222] on icon at bounding box center [233, 262] width 96 height 83
click at [143, 222] on icon "VALID THRU CVV" at bounding box center [201, 234] width 135 height 88
click at [220, 180] on div at bounding box center [219, 181] width 11 height 5
click at [214, 179] on input "Show card details" at bounding box center [214, 179] width 0 height 0
click at [255, 222] on icon "copy-to-clipboard" at bounding box center [257, 223] width 4 height 4
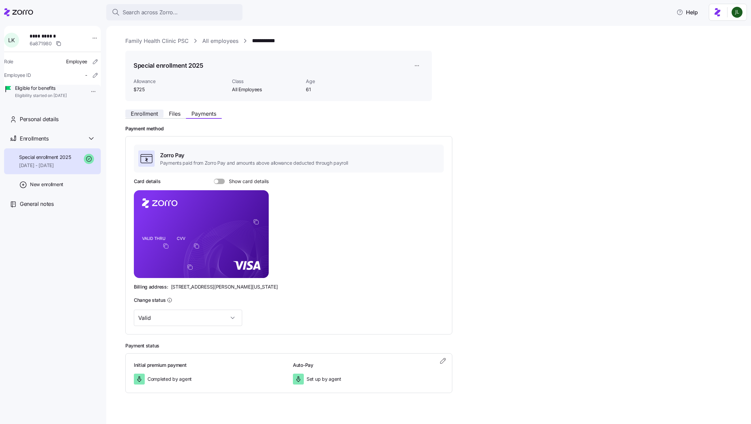
click at [148, 112] on span "Enrollment" at bounding box center [144, 113] width 27 height 5
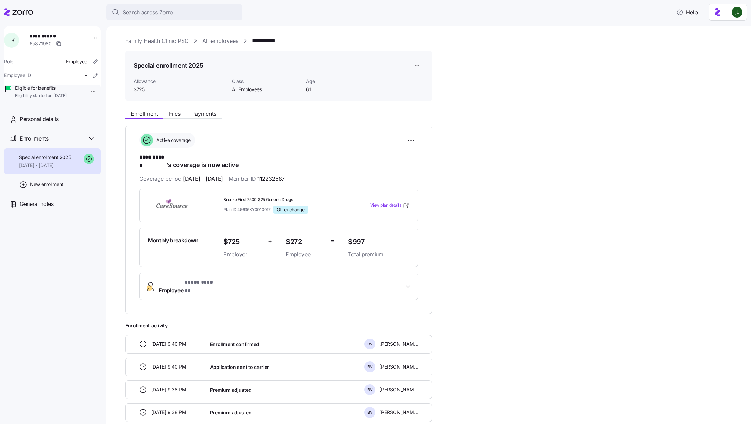
click at [200, 109] on div "Enrollment Files Payments" at bounding box center [278, 113] width 307 height 12
click at [205, 113] on span "Payments" at bounding box center [203, 113] width 25 height 5
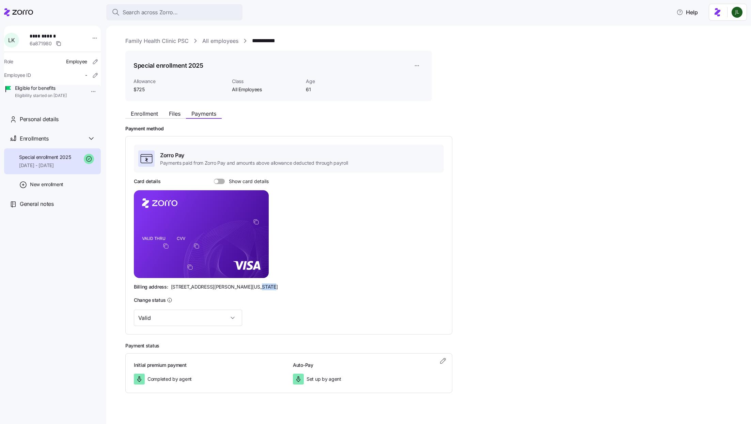
drag, startPoint x: 243, startPoint y: 287, endPoint x: 263, endPoint y: 287, distance: 20.4
click at [263, 287] on div "Billing address: 810 Sharon Drive, Westlake, Ohio 44145" at bounding box center [289, 287] width 310 height 7
copy span "44145"
click at [217, 182] on span at bounding box center [216, 182] width 4 height 4
click at [214, 179] on input "Show card details" at bounding box center [214, 179] width 0 height 0
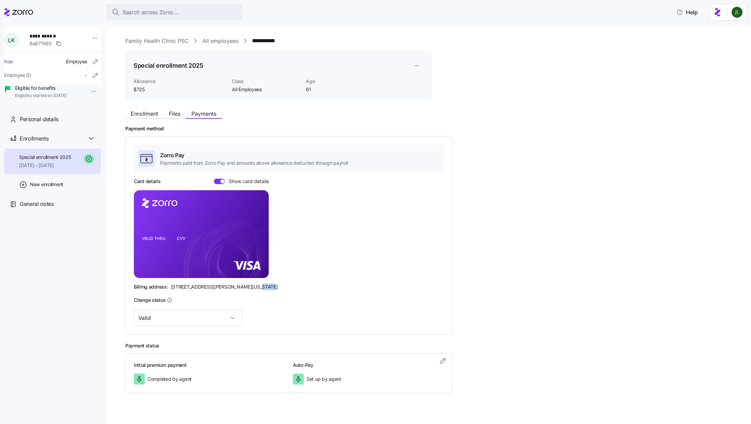
click at [217, 182] on span at bounding box center [217, 181] width 7 height 5
click at [214, 179] on input "Show card details" at bounding box center [214, 179] width 0 height 0
click at [143, 113] on span "Enrollment" at bounding box center [144, 113] width 27 height 5
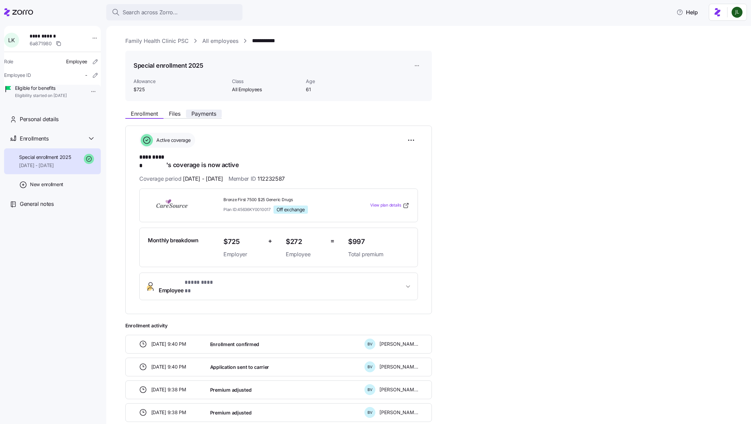
click at [208, 111] on span "Payments" at bounding box center [203, 113] width 25 height 5
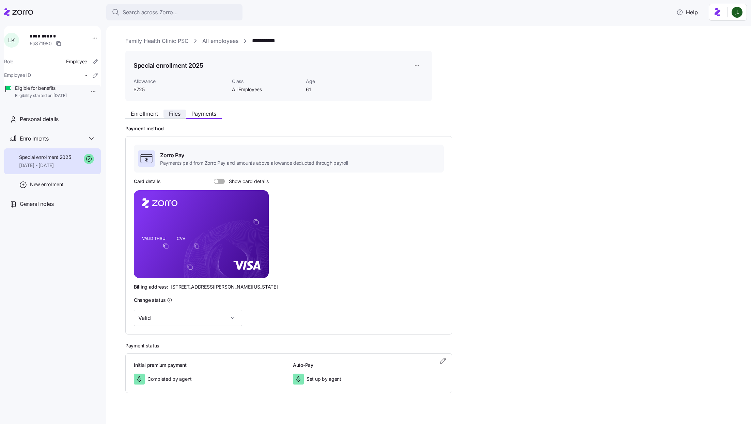
click at [176, 114] on span "Files" at bounding box center [175, 113] width 12 height 5
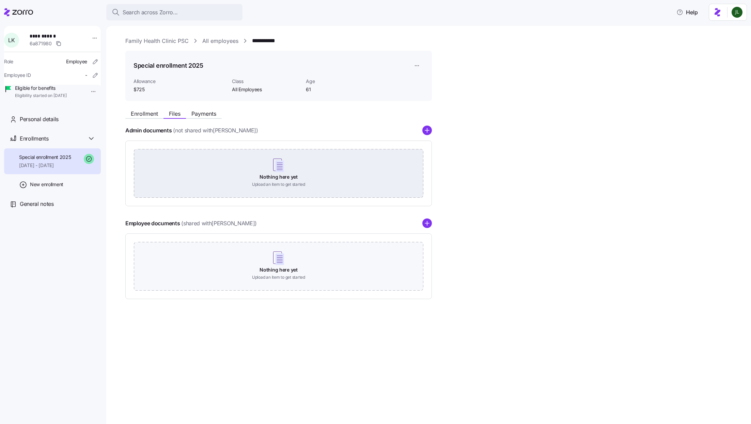
click at [240, 182] on div "Nothing here yet Upload an item to get started" at bounding box center [279, 173] width 290 height 48
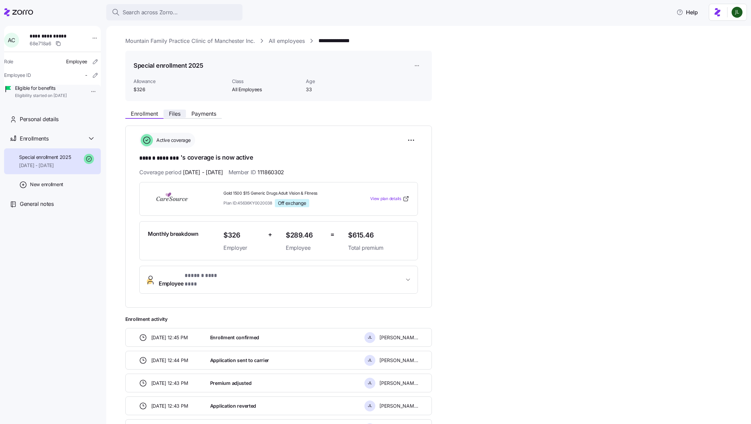
click at [170, 116] on span "Files" at bounding box center [175, 113] width 12 height 5
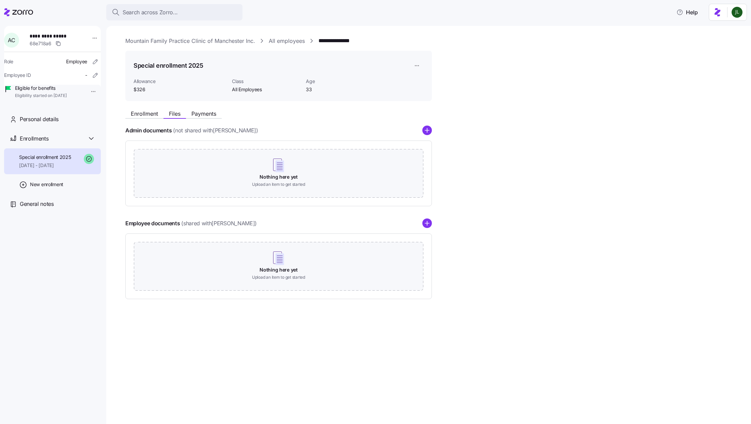
click at [306, 191] on div "Nothing here yet Upload an item to get started" at bounding box center [279, 173] width 290 height 48
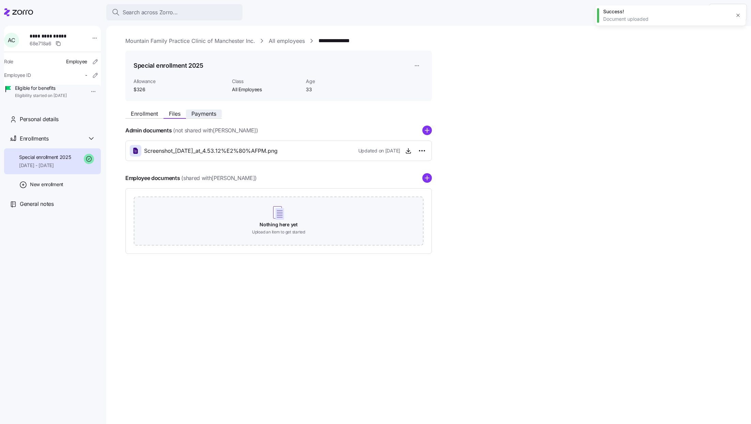
click at [203, 115] on span "Payments" at bounding box center [203, 113] width 25 height 5
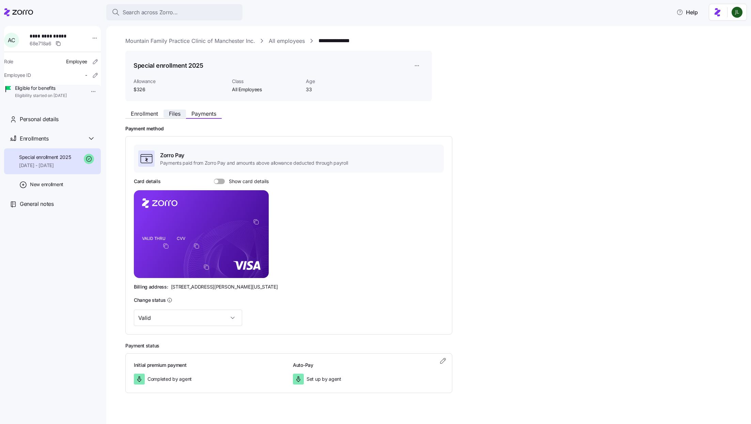
click at [177, 112] on span "Files" at bounding box center [175, 113] width 12 height 5
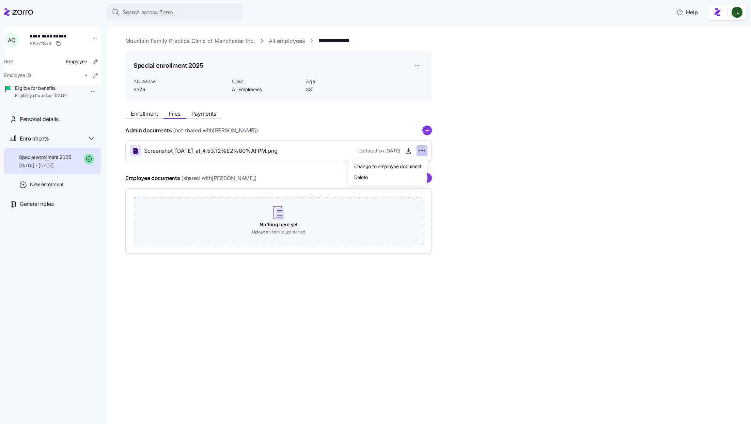
click at [419, 150] on html "**********" at bounding box center [375, 210] width 751 height 420
click at [398, 174] on div "Delete" at bounding box center [388, 177] width 73 height 11
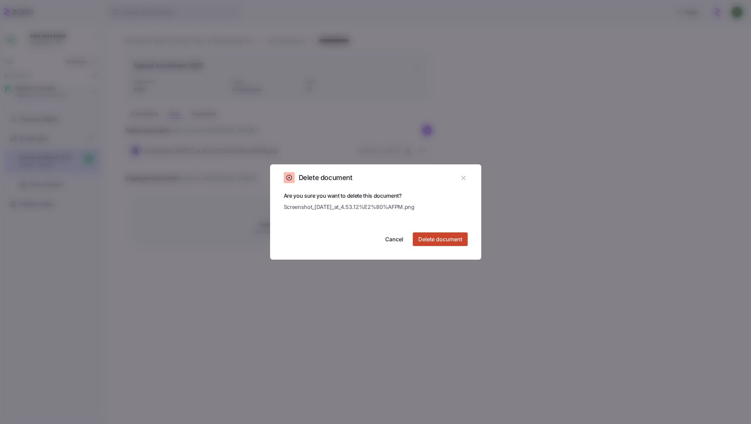
click at [420, 245] on button "Delete document" at bounding box center [440, 240] width 55 height 14
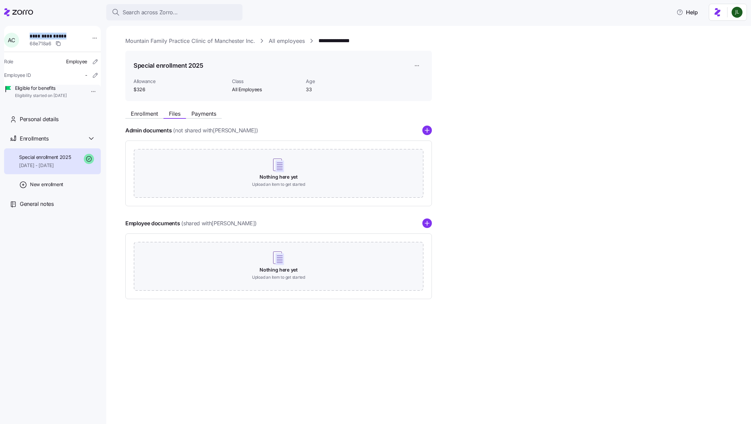
drag, startPoint x: 71, startPoint y: 38, endPoint x: 34, endPoint y: 37, distance: 36.8
click at [33, 37] on span "**********" at bounding box center [54, 36] width 48 height 7
copy span "**********"
click at [151, 112] on span "Enrollment" at bounding box center [144, 113] width 27 height 5
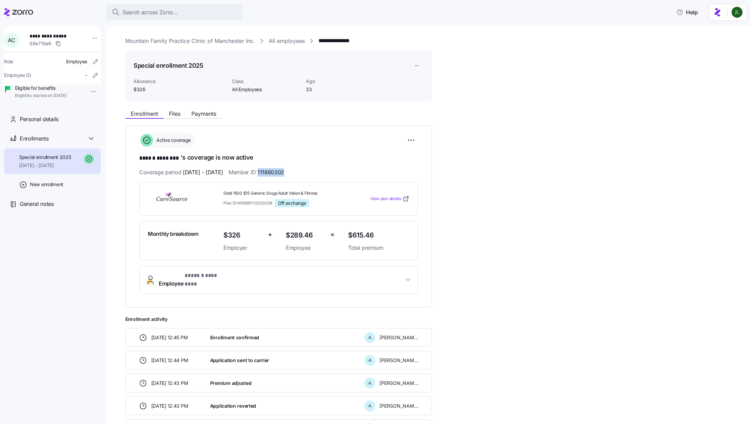
drag, startPoint x: 277, startPoint y: 171, endPoint x: 303, endPoint y: 171, distance: 26.2
click at [303, 171] on div "Coverage period [DATE] - [DATE] Member ID 111860302" at bounding box center [278, 172] width 279 height 9
copy span "111860302"
click at [161, 280] on button "Employee * ****** ******** *" at bounding box center [279, 279] width 278 height 27
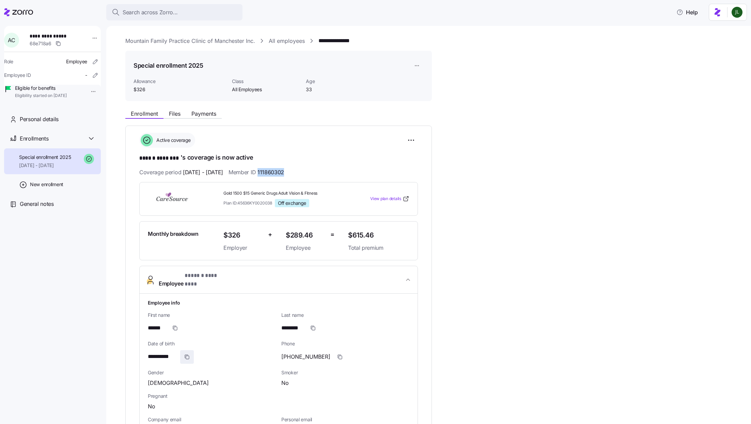
click at [186, 355] on icon "button" at bounding box center [186, 357] width 5 height 5
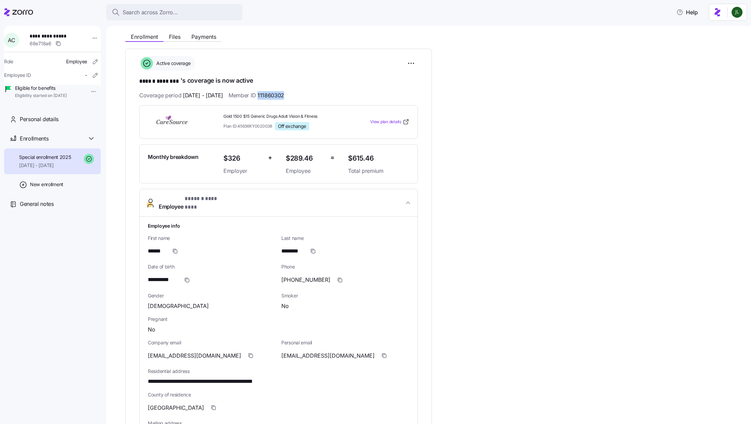
scroll to position [103, 0]
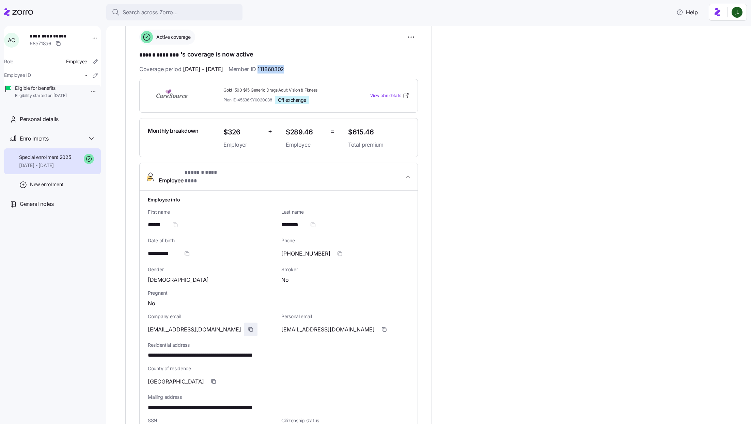
click at [248, 327] on icon "button" at bounding box center [250, 329] width 5 height 5
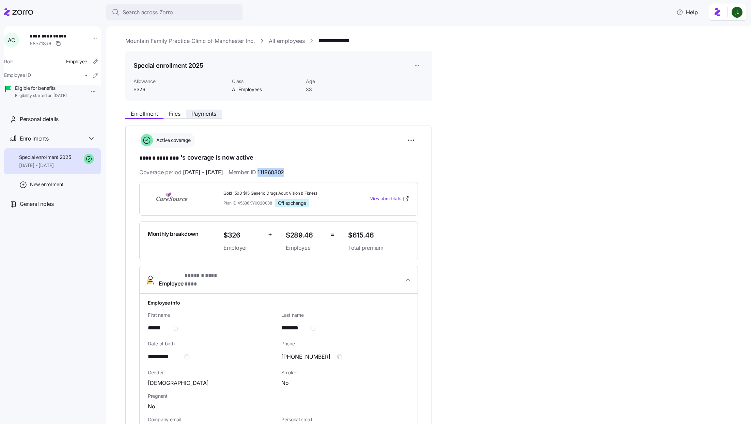
click at [214, 117] on button "Payments" at bounding box center [204, 114] width 36 height 8
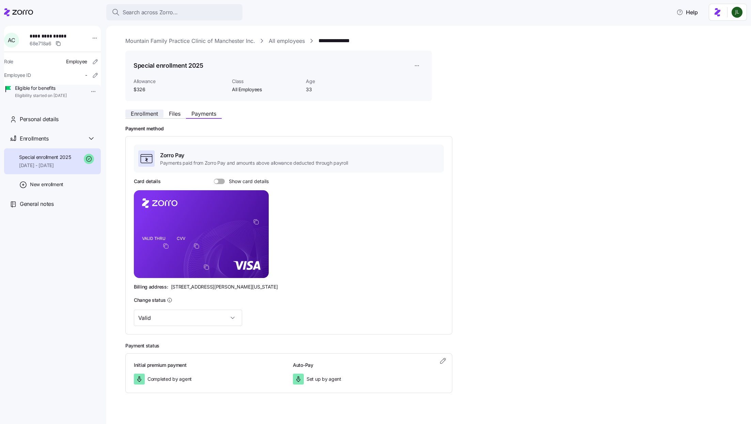
click at [145, 110] on button "Enrollment" at bounding box center [144, 114] width 38 height 8
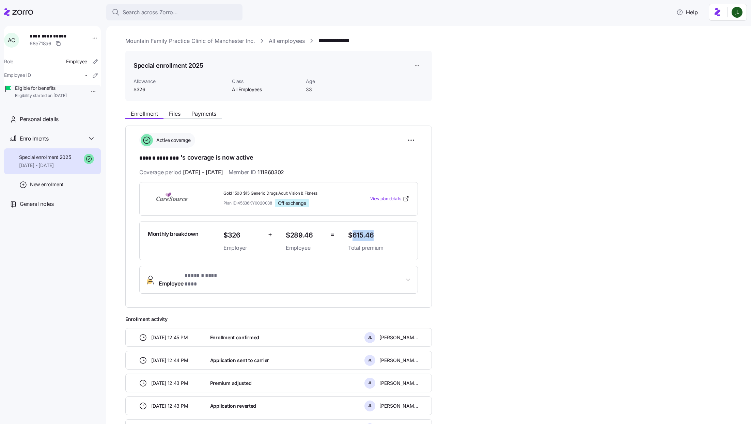
drag, startPoint x: 352, startPoint y: 233, endPoint x: 377, endPoint y: 233, distance: 25.2
click at [377, 233] on span "$615.46" at bounding box center [378, 235] width 61 height 11
copy span "615.46"
click at [184, 112] on button "Files" at bounding box center [175, 114] width 22 height 8
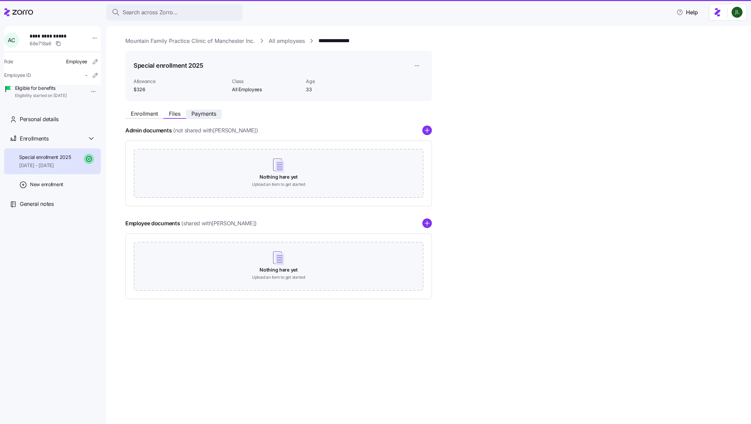
click at [191, 112] on button "Payments" at bounding box center [204, 114] width 36 height 8
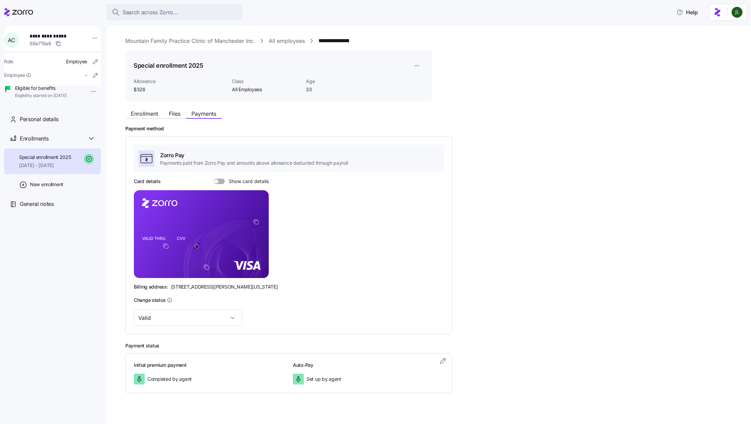
click at [198, 245] on icon "copy-to-clipboard" at bounding box center [196, 246] width 6 height 6
click at [196, 242] on icon at bounding box center [233, 262] width 98 height 81
click at [222, 180] on span at bounding box center [221, 181] width 7 height 5
click at [214, 179] on input "Show card details" at bounding box center [214, 179] width 0 height 0
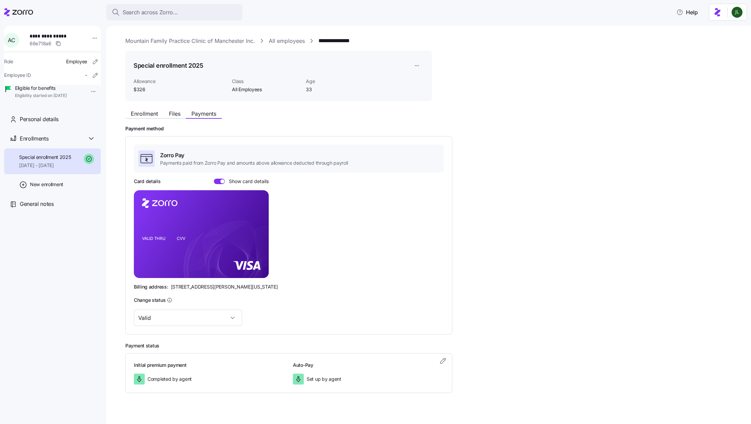
click at [222, 180] on span at bounding box center [222, 182] width 4 height 4
click at [214, 179] on input "Show card details" at bounding box center [214, 179] width 0 height 0
click at [174, 109] on div "Enrollment Files Payments" at bounding box center [278, 113] width 307 height 12
click at [174, 112] on span "Files" at bounding box center [175, 113] width 12 height 5
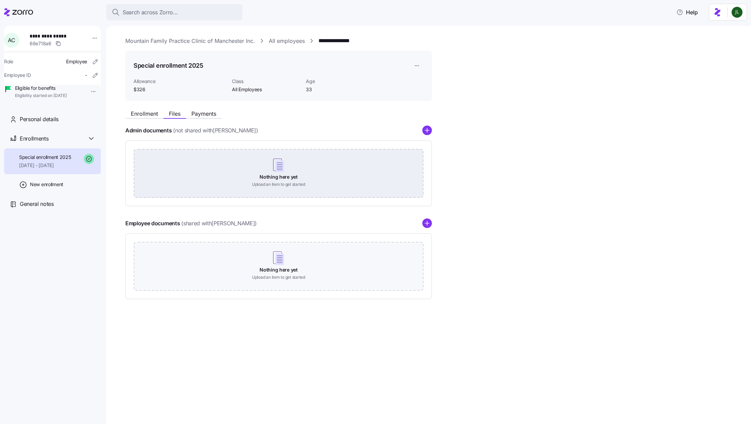
click at [289, 191] on div "Nothing here yet Upload an item to get started" at bounding box center [279, 173] width 290 height 48
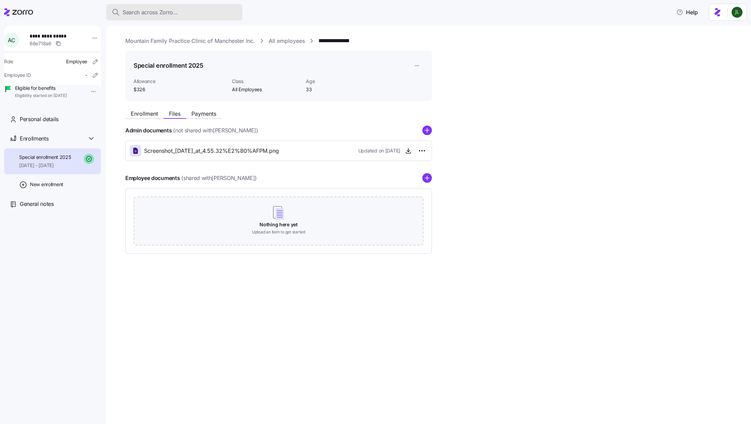
click at [178, 13] on div "Search across Zorro..." at bounding box center [174, 12] width 125 height 9
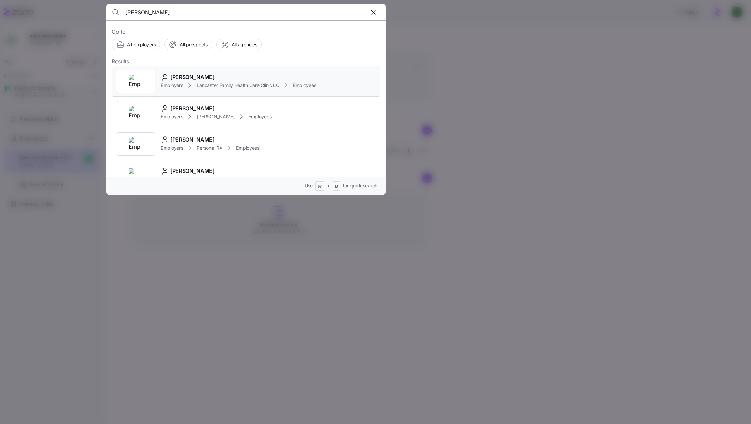
type input "alicia alvarado"
click at [201, 76] on span "Alicia Alvarado" at bounding box center [192, 77] width 44 height 9
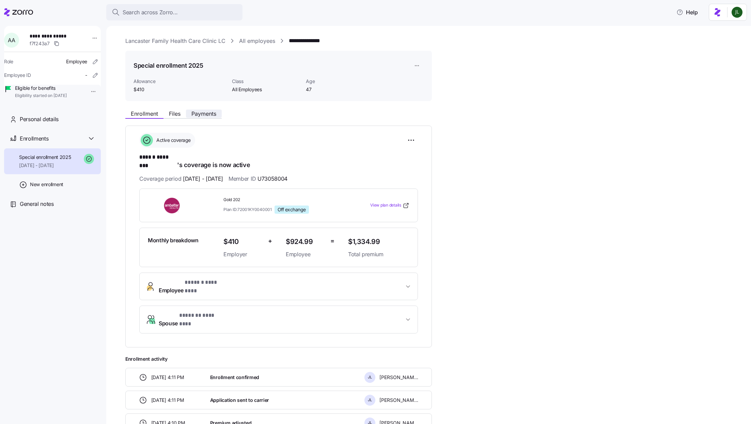
click at [205, 114] on span "Payments" at bounding box center [203, 113] width 25 height 5
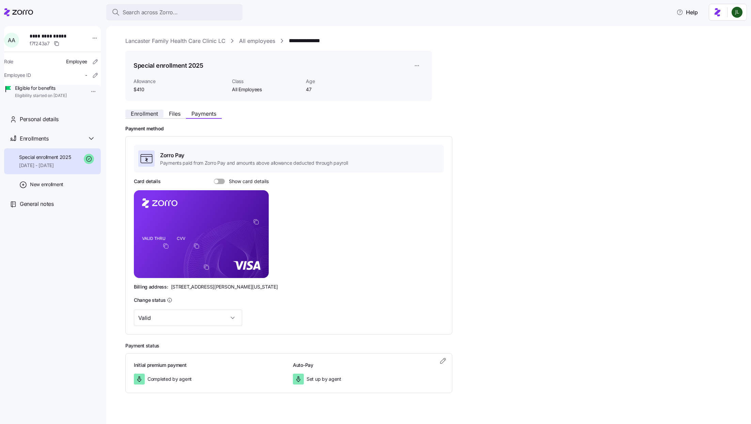
click at [155, 111] on span "Enrollment" at bounding box center [144, 113] width 27 height 5
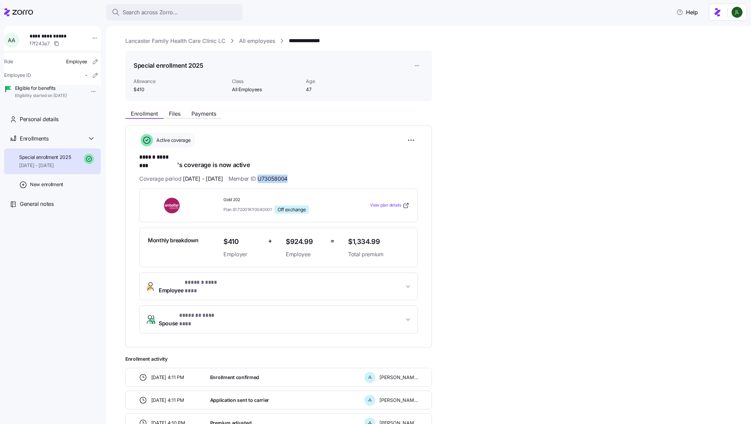
drag, startPoint x: 278, startPoint y: 169, endPoint x: 308, endPoint y: 169, distance: 30.0
click at [308, 175] on div "Coverage period 06/01/2025 - 12/31/2025 Member ID U73058004" at bounding box center [278, 179] width 279 height 9
copy span "U73058004"
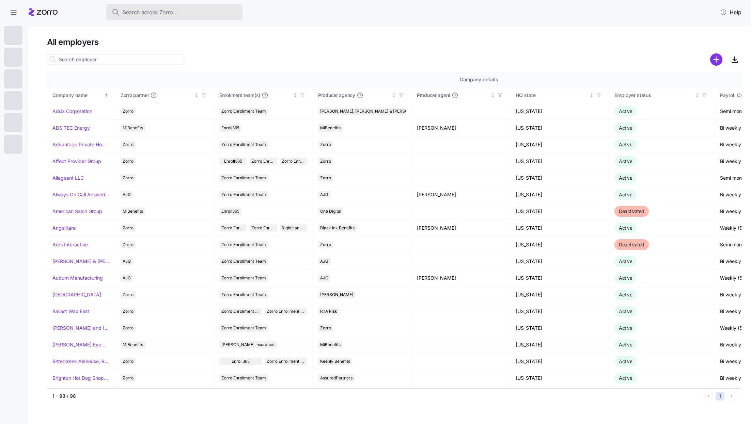
click at [191, 17] on button "Search across Zorro..." at bounding box center [174, 12] width 136 height 16
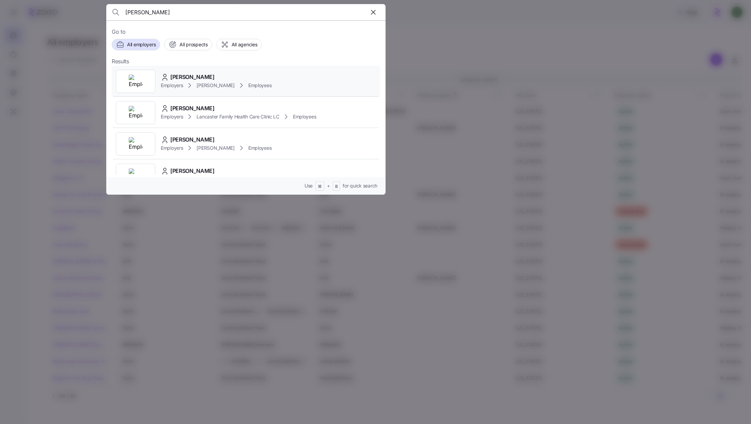
type input "angel holstein"
click at [262, 87] on div "Angel Holstein Employers Kim Cox Employees" at bounding box center [246, 81] width 268 height 31
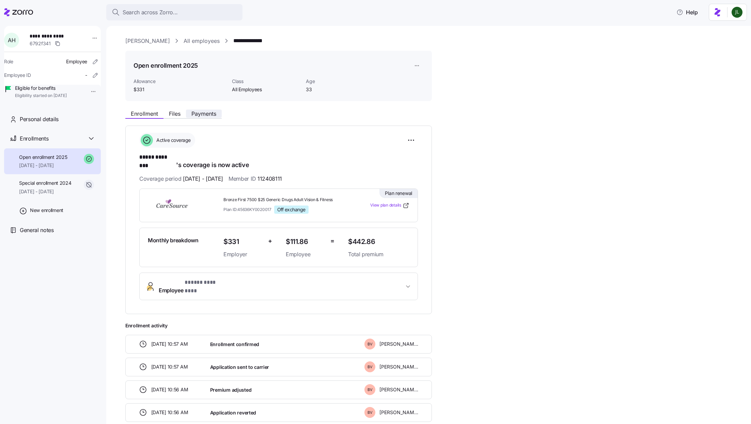
click at [201, 110] on button "Payments" at bounding box center [204, 114] width 36 height 8
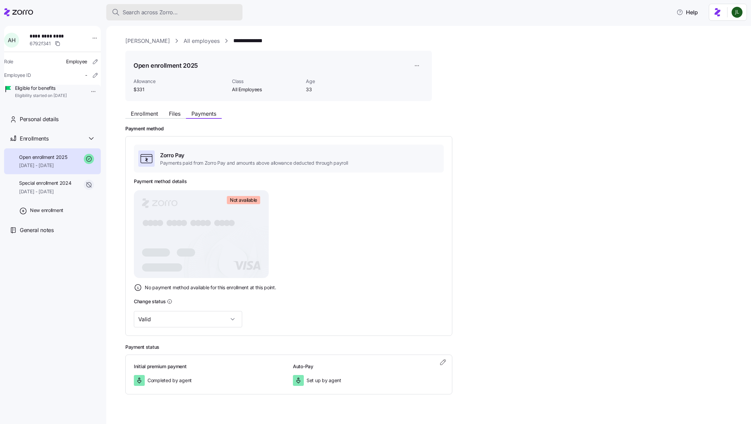
click at [184, 15] on div "Search across Zorro..." at bounding box center [174, 12] width 125 height 9
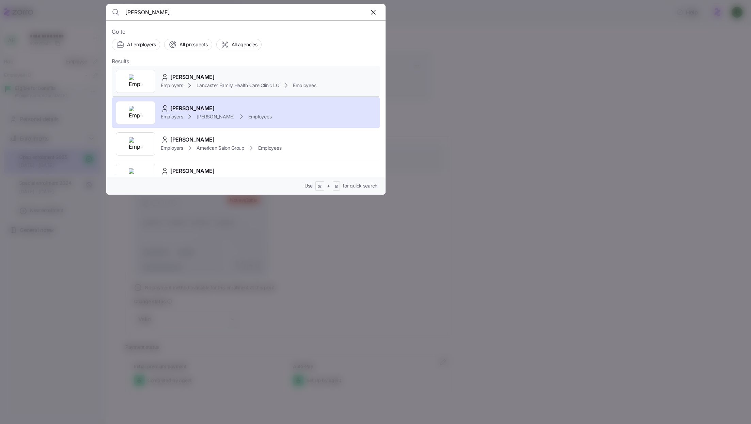
type input "angel holste"
click at [262, 80] on div "Angel Holstein" at bounding box center [238, 77] width 155 height 9
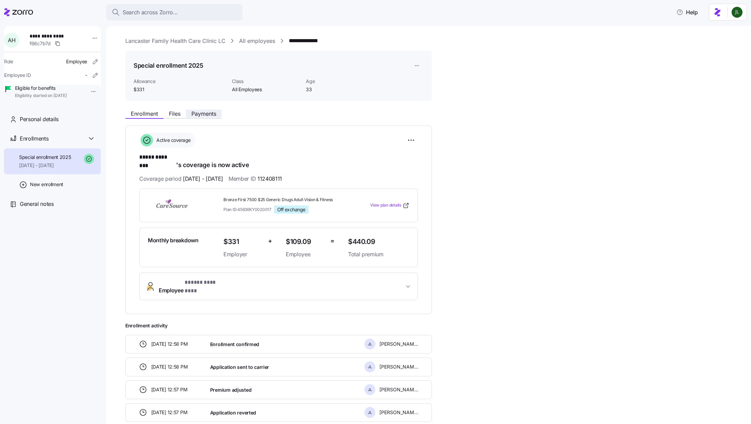
click at [215, 114] on span "Payments" at bounding box center [203, 113] width 25 height 5
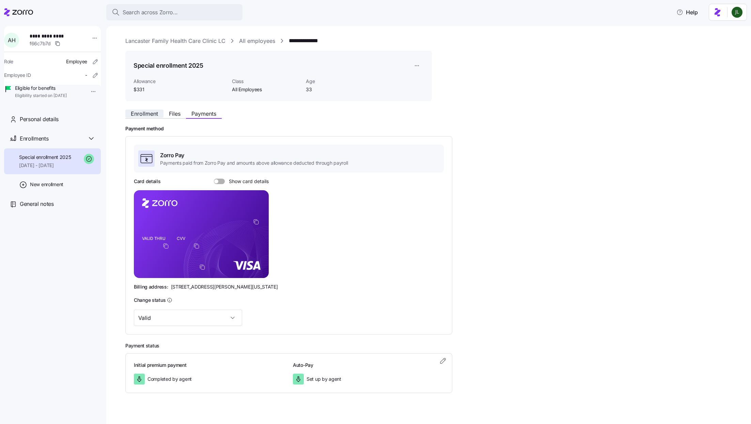
click at [151, 111] on span "Enrollment" at bounding box center [144, 113] width 27 height 5
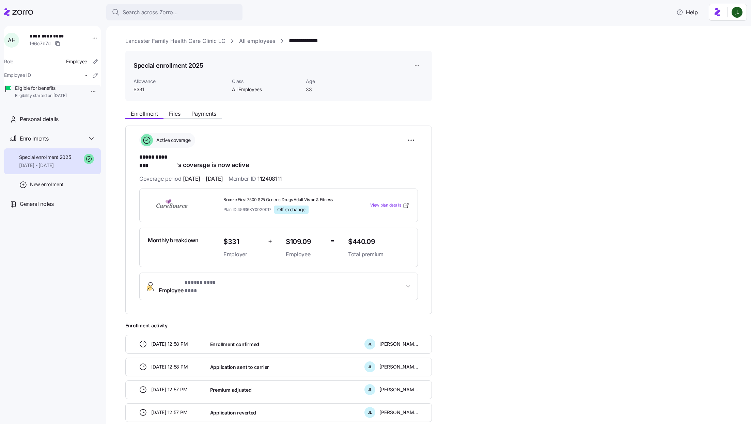
scroll to position [137, 0]
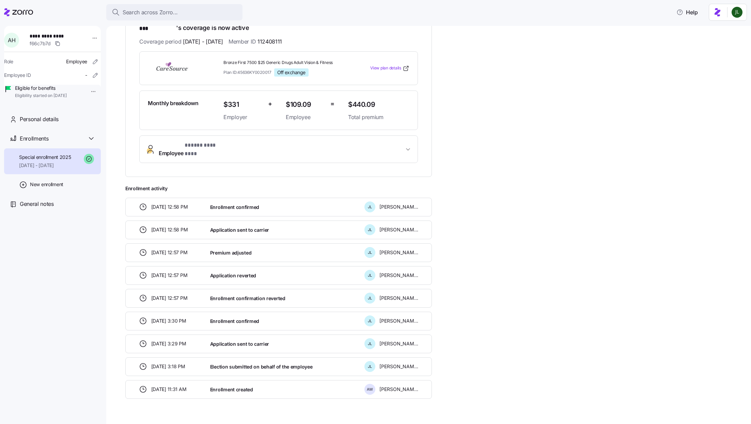
click at [193, 136] on button "Employee * ***** ******** *" at bounding box center [279, 149] width 278 height 27
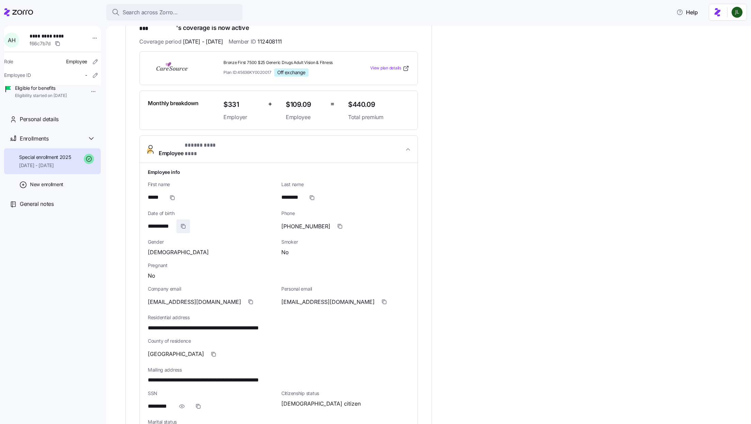
click at [181, 224] on icon "button" at bounding box center [183, 226] width 5 height 5
click at [248, 299] on icon "button" at bounding box center [250, 301] width 5 height 5
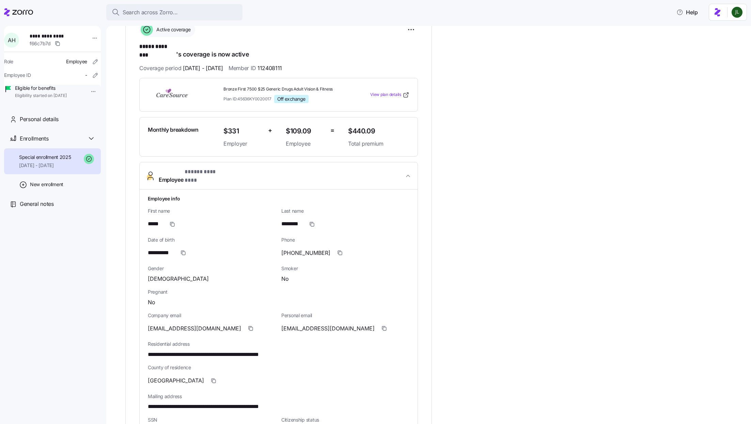
scroll to position [0, 0]
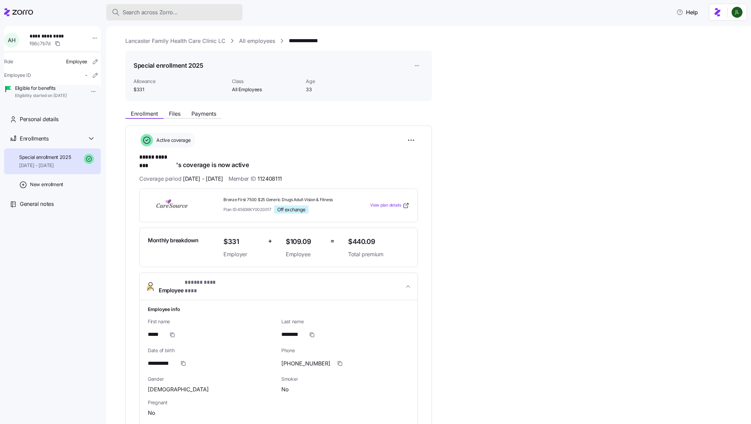
click at [171, 12] on span "Search across Zorro..." at bounding box center [150, 12] width 55 height 9
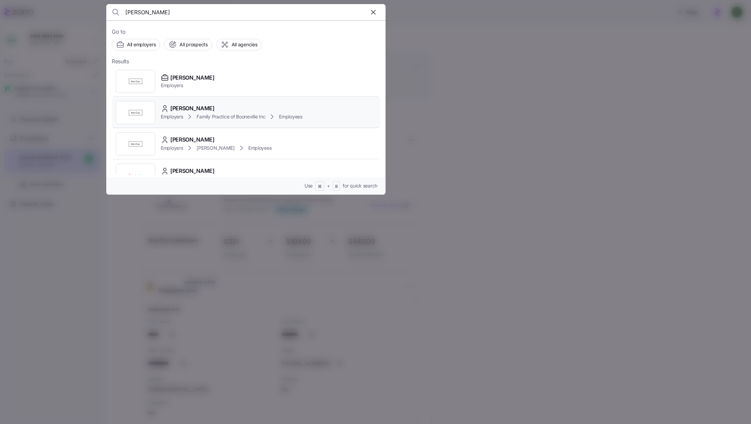
type input "kim cox"
click at [248, 126] on div "Kim Cox Employers Family Practice of Booneville Inc Employees" at bounding box center [246, 112] width 268 height 31
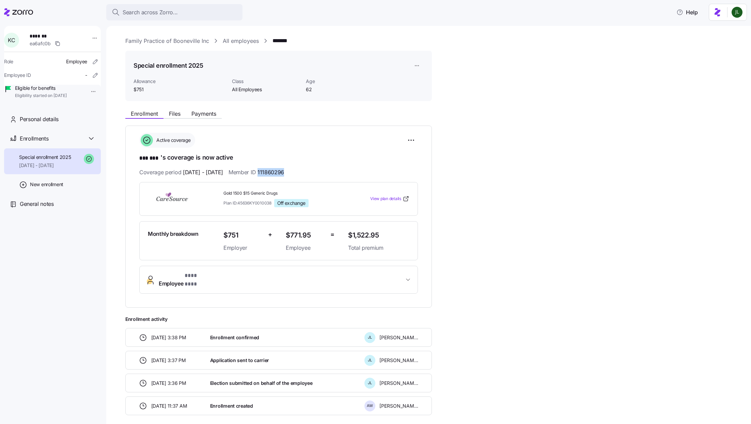
drag, startPoint x: 276, startPoint y: 170, endPoint x: 315, endPoint y: 170, distance: 39.2
click at [315, 170] on div "Coverage period 01/01/2025 - 12/31/2025 Member ID 111860296" at bounding box center [278, 172] width 279 height 9
copy span "111860296"
click at [203, 111] on span "Payments" at bounding box center [203, 113] width 25 height 5
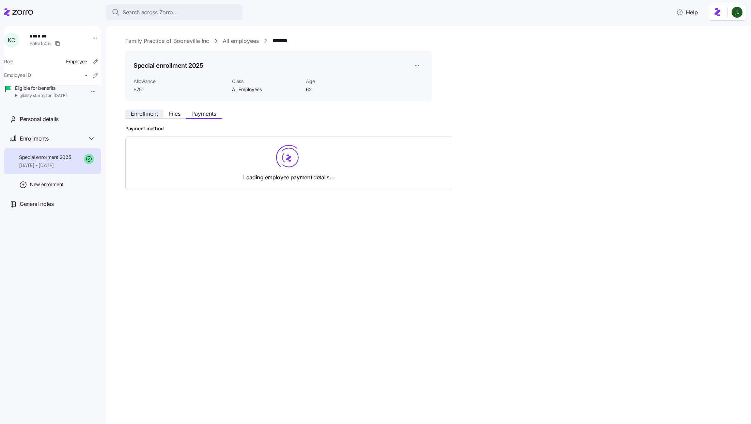
click at [148, 113] on span "Enrollment" at bounding box center [144, 113] width 27 height 5
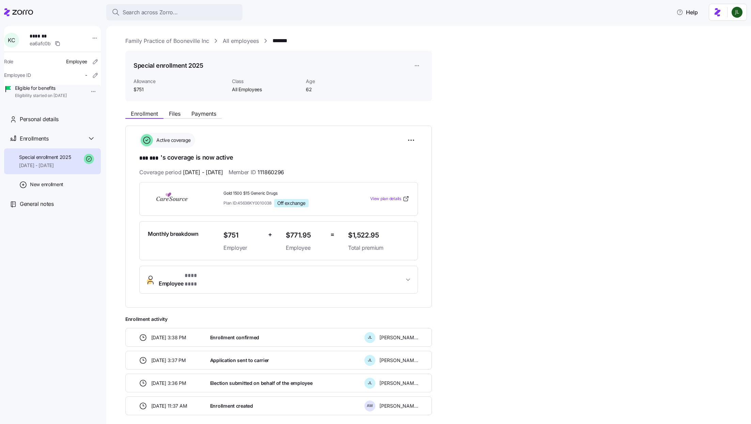
click at [223, 282] on button "Employee * *** *** *" at bounding box center [279, 279] width 278 height 27
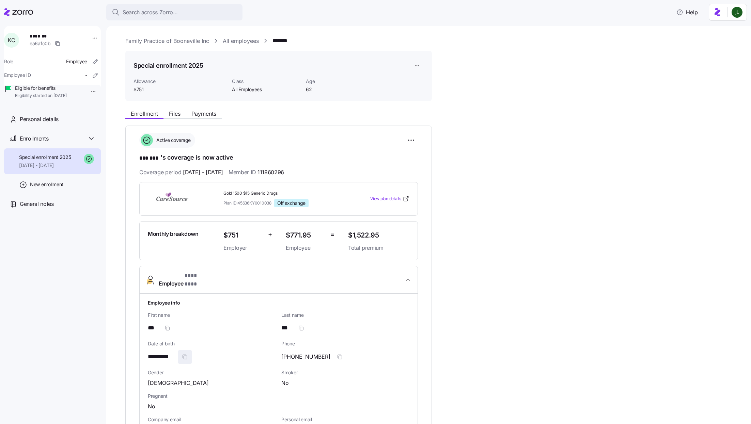
click at [185, 355] on icon "button" at bounding box center [184, 357] width 5 height 5
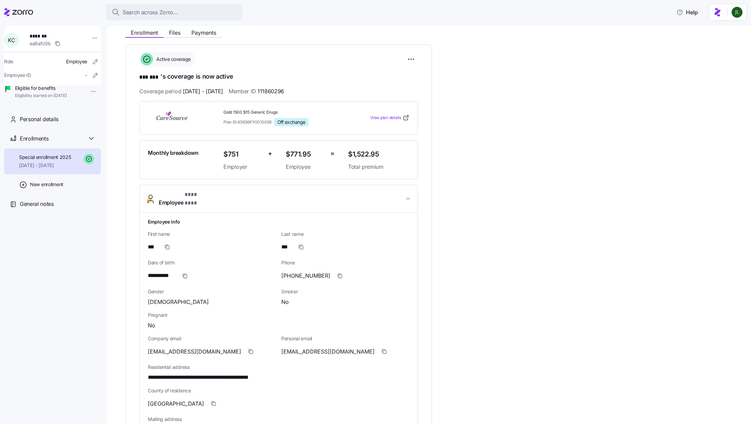
scroll to position [80, 0]
click at [244, 347] on span "button" at bounding box center [250, 353] width 13 height 13
click at [199, 32] on span "Payments" at bounding box center [203, 33] width 25 height 5
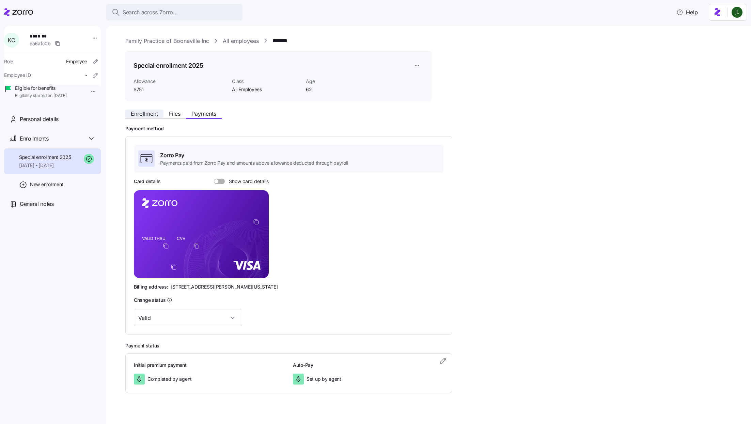
click at [144, 113] on span "Enrollment" at bounding box center [144, 113] width 27 height 5
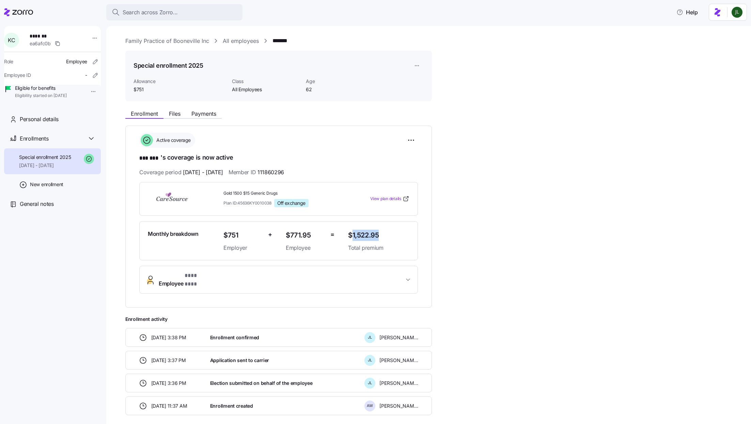
drag, startPoint x: 352, startPoint y: 234, endPoint x: 403, endPoint y: 234, distance: 51.4
click at [403, 234] on span "$1,522.95" at bounding box center [378, 235] width 61 height 11
copy span "1,522.95"
click at [202, 118] on button "Payments" at bounding box center [204, 114] width 36 height 8
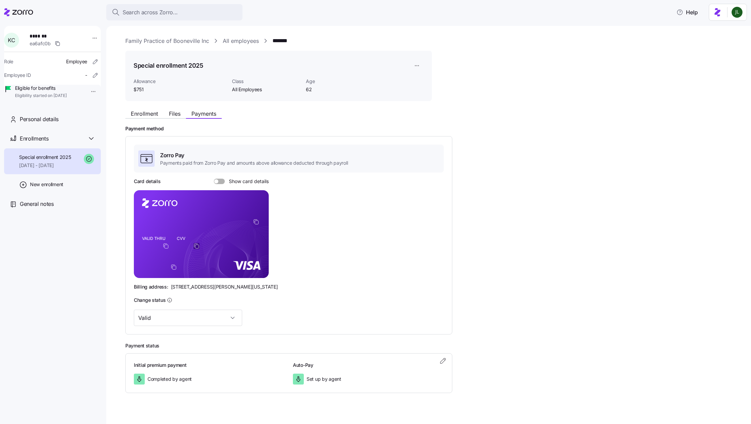
click at [199, 247] on icon "copy-to-clipboard" at bounding box center [196, 246] width 6 height 6
click at [220, 181] on span at bounding box center [221, 181] width 7 height 5
click at [214, 179] on input "Show card details" at bounding box center [214, 179] width 0 height 0
click at [220, 181] on span at bounding box center [222, 182] width 4 height 4
click at [214, 179] on input "Show card details" at bounding box center [214, 179] width 0 height 0
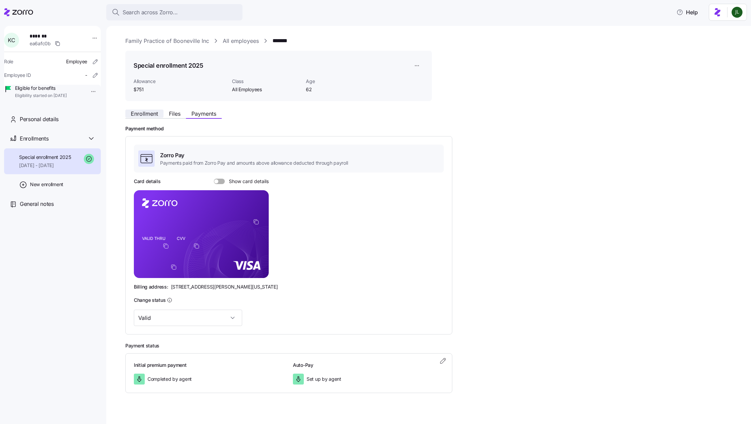
click at [136, 114] on span "Enrollment" at bounding box center [144, 113] width 27 height 5
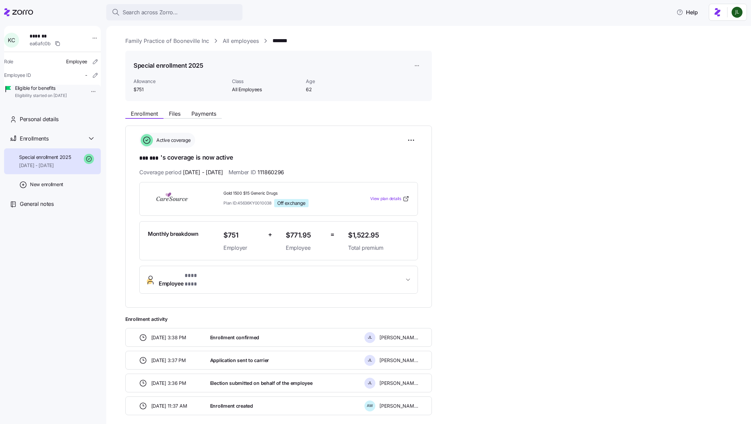
scroll to position [24, 0]
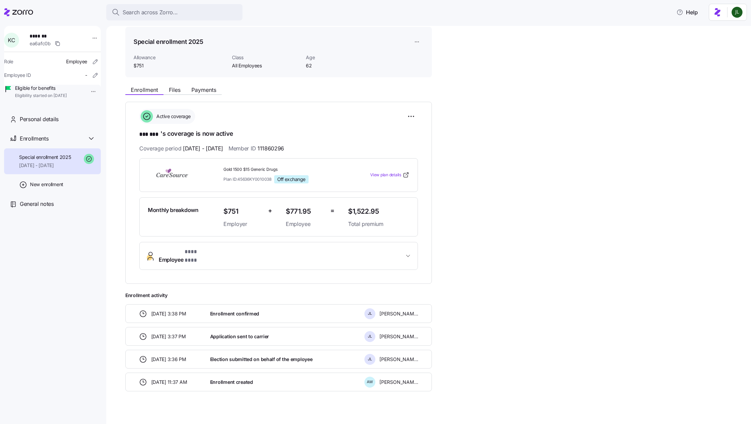
click at [208, 250] on span "* *** *** *" at bounding box center [197, 252] width 25 height 9
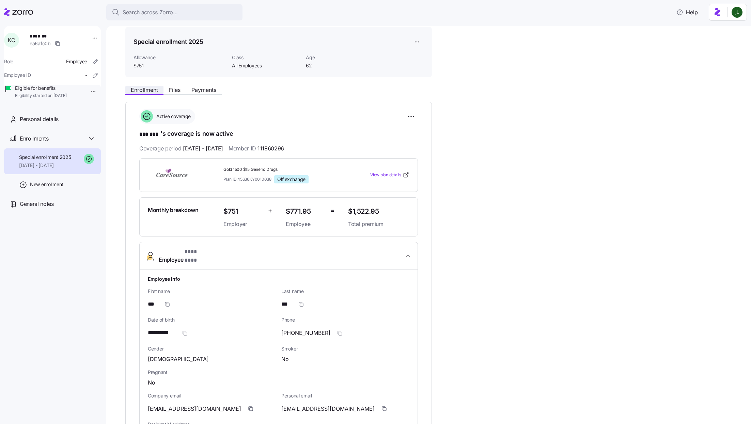
click at [147, 90] on span "Enrollment" at bounding box center [144, 89] width 27 height 5
click at [59, 124] on div "Personal details" at bounding box center [58, 119] width 76 height 9
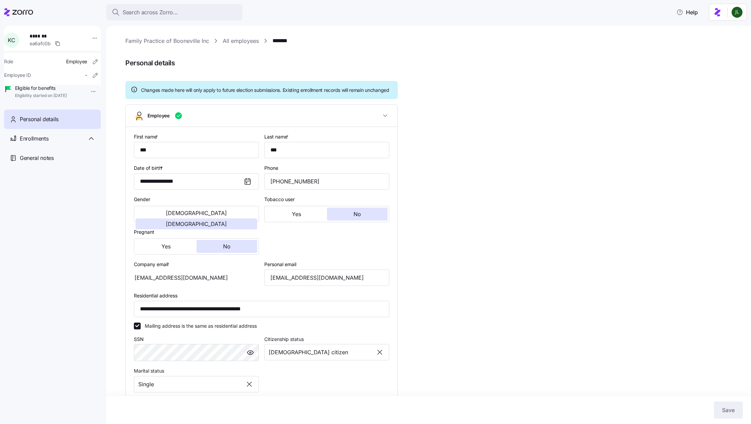
type input "All Employees"
click at [44, 40] on span "ea6afc0b" at bounding box center [40, 43] width 21 height 7
click at [230, 39] on link "All employees" at bounding box center [241, 41] width 36 height 9
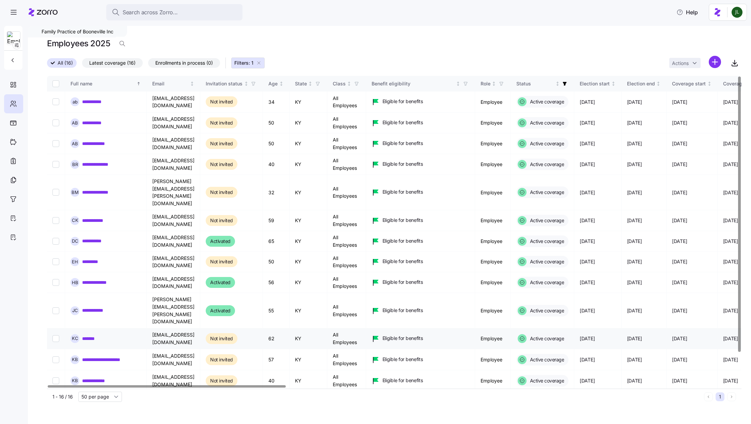
click at [95, 336] on link "*******" at bounding box center [91, 339] width 19 height 7
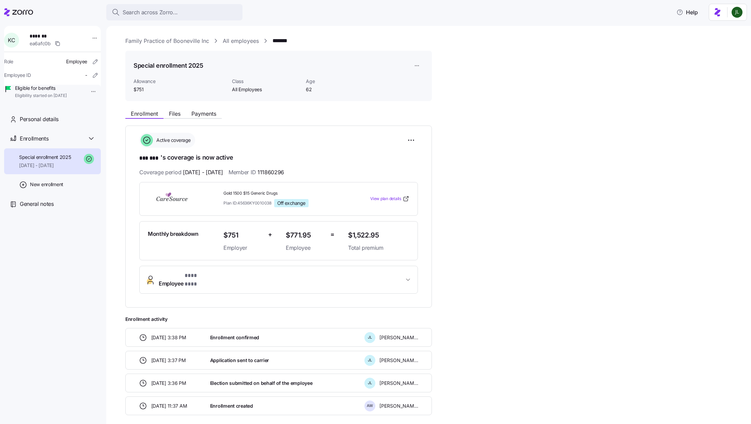
click at [162, 108] on div "Enrollment Files Payments" at bounding box center [278, 113] width 307 height 12
click at [172, 112] on span "Files" at bounding box center [175, 113] width 12 height 5
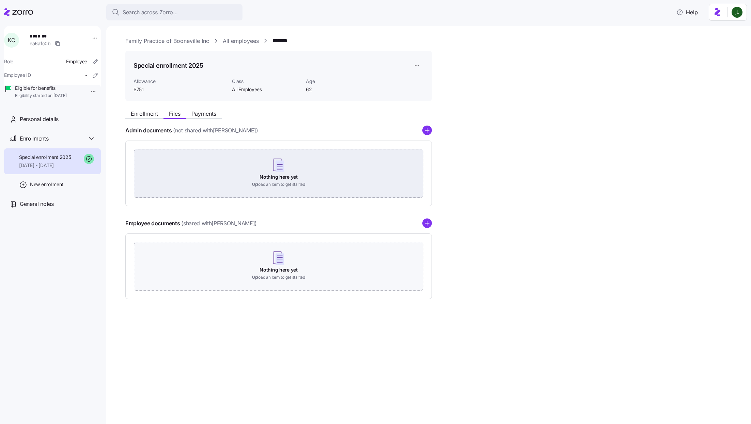
click at [282, 173] on div "Nothing here yet Upload an item to get started" at bounding box center [279, 173] width 290 height 48
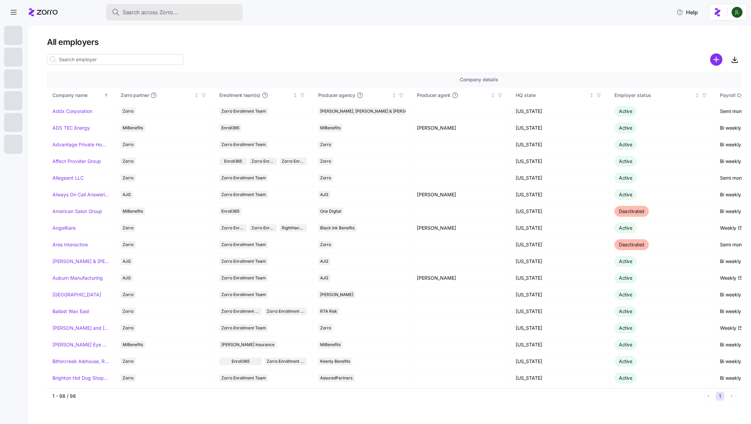
click at [211, 11] on div "Search across Zorro..." at bounding box center [174, 12] width 125 height 9
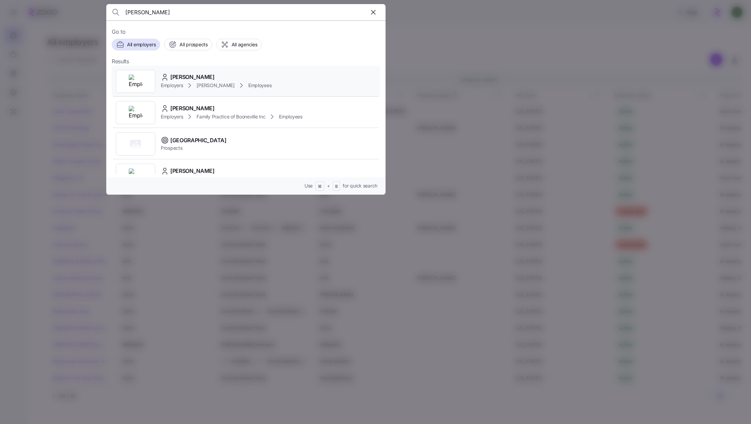
type input "eric hill"
click at [197, 84] on span "Kim Cox" at bounding box center [216, 85] width 38 height 7
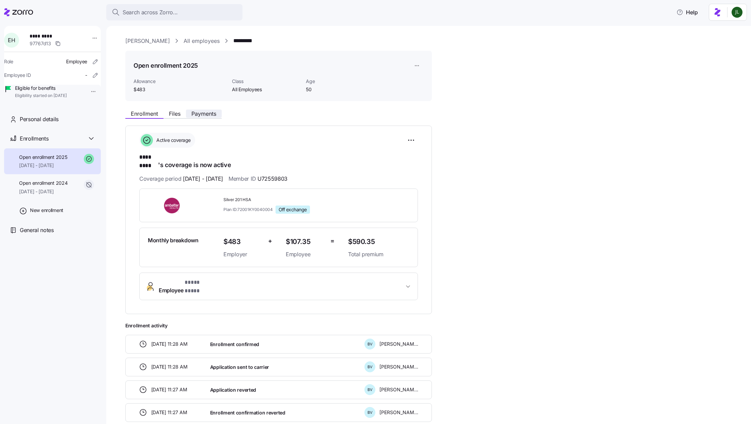
click at [209, 110] on button "Payments" at bounding box center [204, 114] width 36 height 8
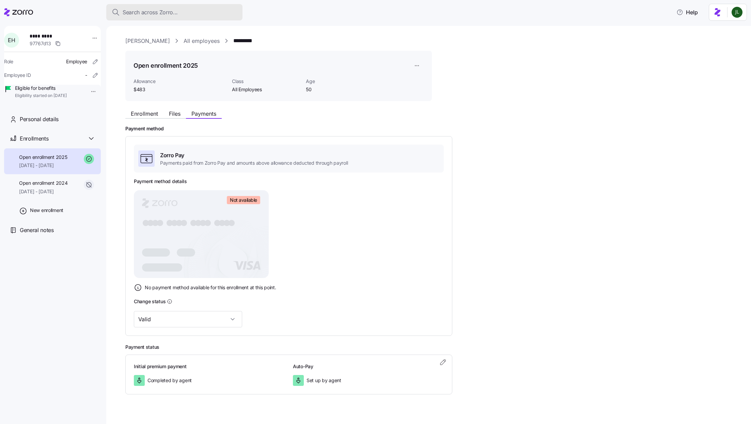
click at [171, 14] on span "Search across Zorro..." at bounding box center [150, 12] width 55 height 9
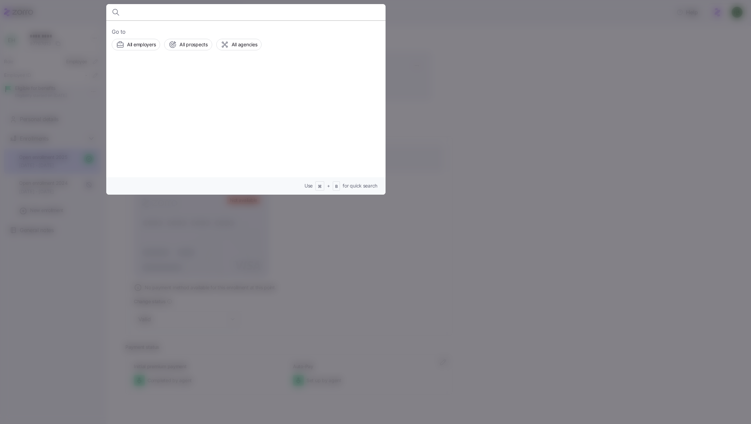
click at [548, 186] on div at bounding box center [375, 212] width 751 height 424
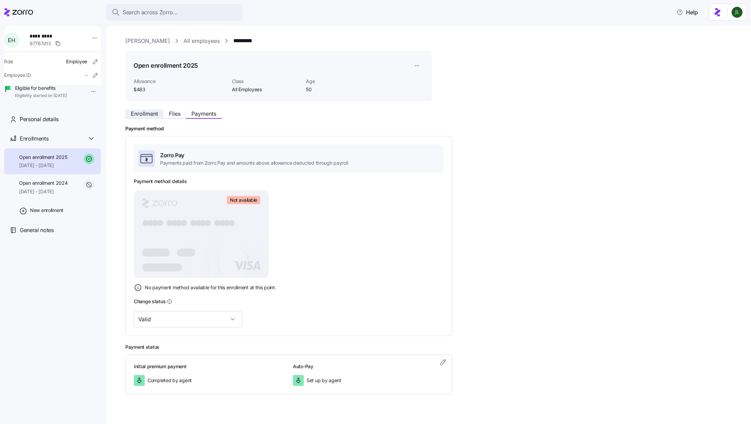
click at [137, 115] on span "Enrollment" at bounding box center [144, 113] width 27 height 5
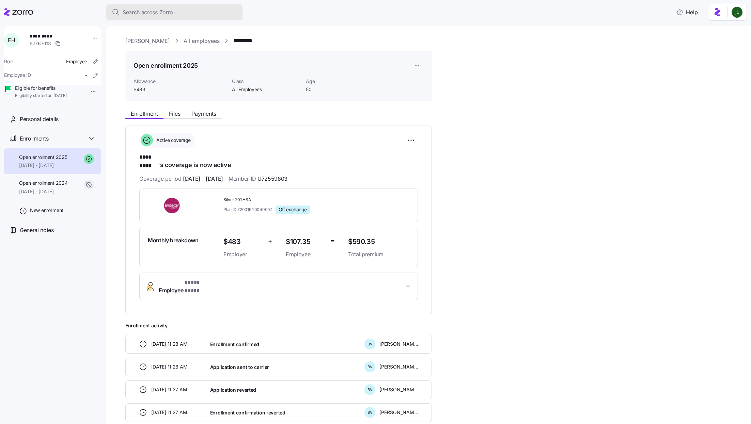
click at [168, 5] on button "Search across Zorro..." at bounding box center [174, 12] width 136 height 16
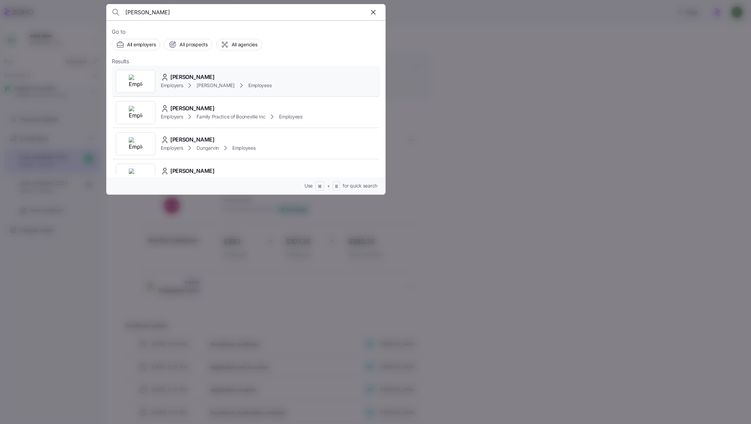
type input "heather bardin"
click at [214, 80] on div "Heather Bardin" at bounding box center [216, 77] width 111 height 9
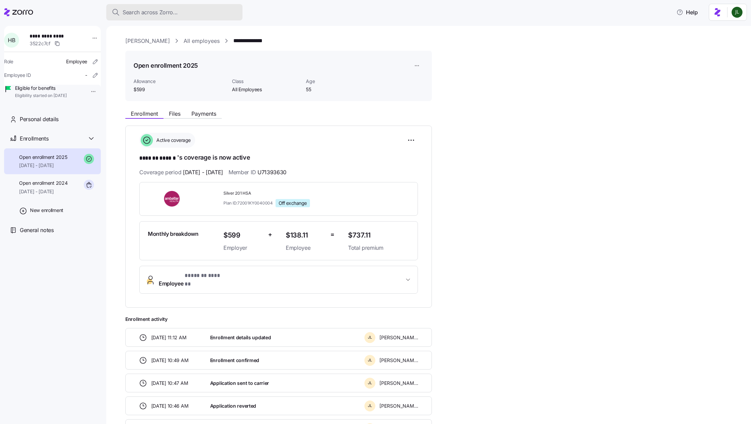
click at [189, 16] on div "Search across Zorro..." at bounding box center [174, 12] width 125 height 9
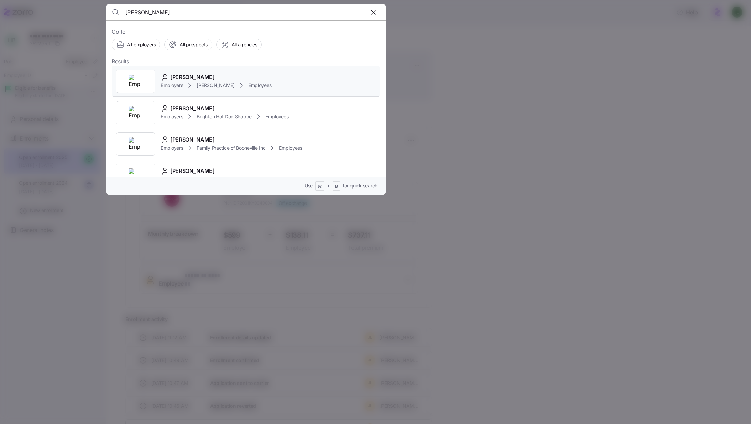
type input "charles king"
click at [204, 87] on span "Kim Cox" at bounding box center [216, 85] width 38 height 7
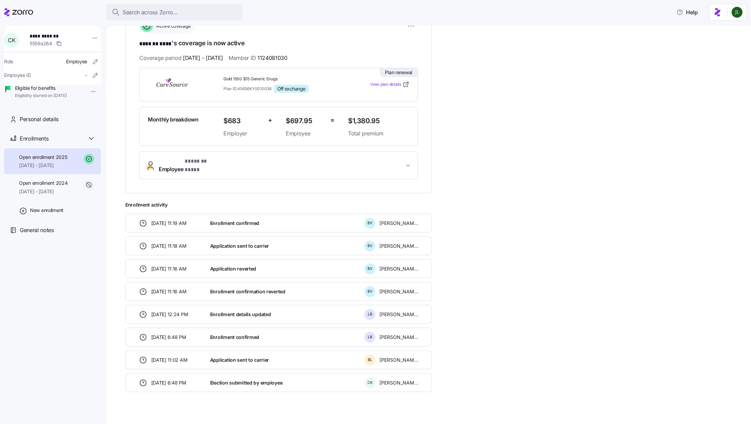
scroll to position [112, 0]
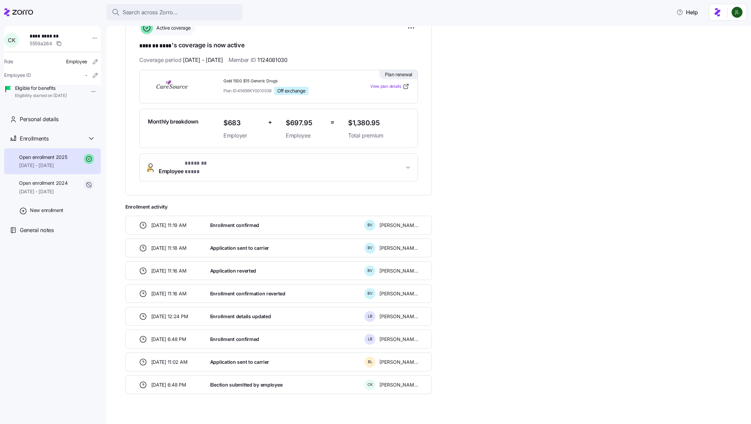
click at [178, 165] on span "Employee * ******* **** *" at bounding box center [189, 167] width 61 height 16
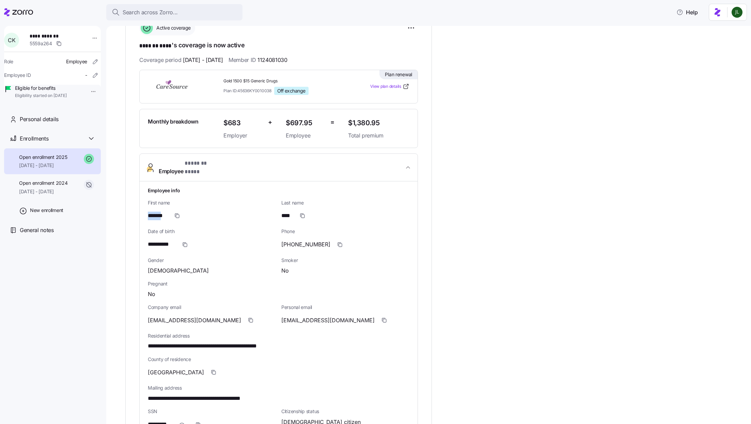
drag, startPoint x: 148, startPoint y: 209, endPoint x: 167, endPoint y: 209, distance: 18.7
click at [167, 212] on span "*******" at bounding box center [158, 216] width 20 height 9
click at [177, 213] on icon "button" at bounding box center [176, 215] width 5 height 5
click at [303, 213] on icon "button" at bounding box center [302, 215] width 5 height 5
drag, startPoint x: 277, startPoint y: 59, endPoint x: 317, endPoint y: 56, distance: 40.3
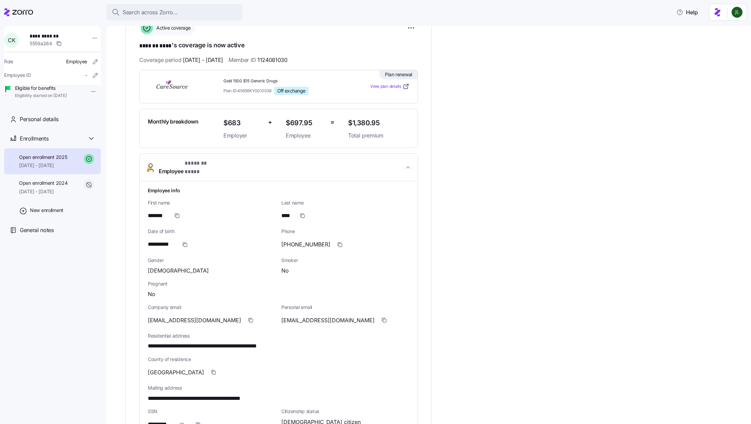
click at [317, 56] on div "Coverage period 01/01/2025 - 12/31/2025 Member ID 1124081030" at bounding box center [278, 60] width 279 height 9
drag, startPoint x: 306, startPoint y: 59, endPoint x: 276, endPoint y: 58, distance: 30.0
click at [276, 58] on div "Coverage period 01/01/2025 - 12/31/2025 Member ID 1124081030" at bounding box center [278, 60] width 279 height 9
copy span "1124081030"
click at [182, 238] on span "button" at bounding box center [184, 244] width 13 height 13
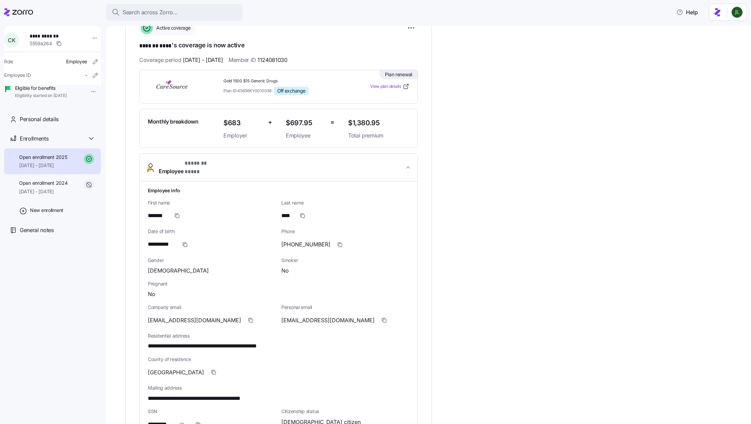
click at [287, 56] on span "1124081030" at bounding box center [273, 60] width 30 height 9
drag, startPoint x: 306, startPoint y: 58, endPoint x: 277, endPoint y: 58, distance: 28.6
click at [277, 58] on div "Coverage period 01/01/2025 - 12/31/2025 Member ID 1124081030" at bounding box center [278, 60] width 279 height 9
copy span "1124081030"
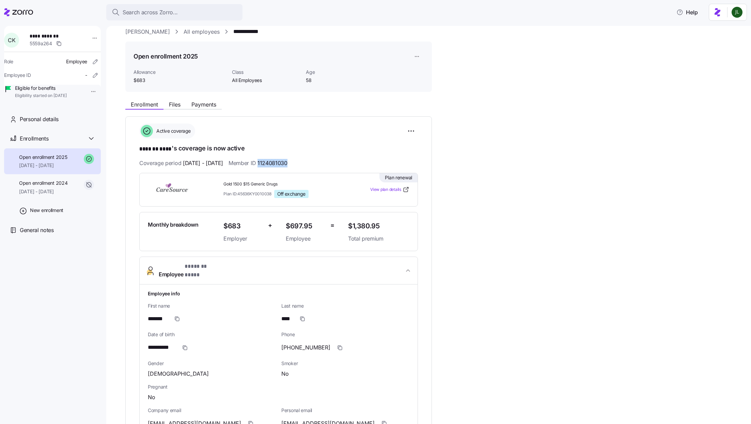
scroll to position [0, 0]
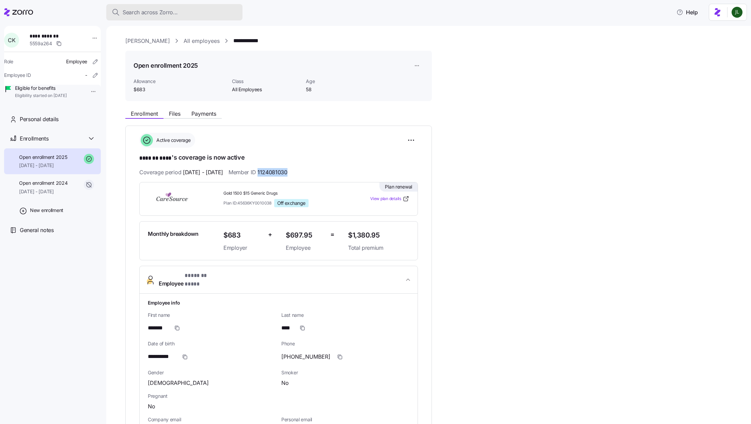
click at [204, 17] on button "Search across Zorro..." at bounding box center [174, 12] width 136 height 16
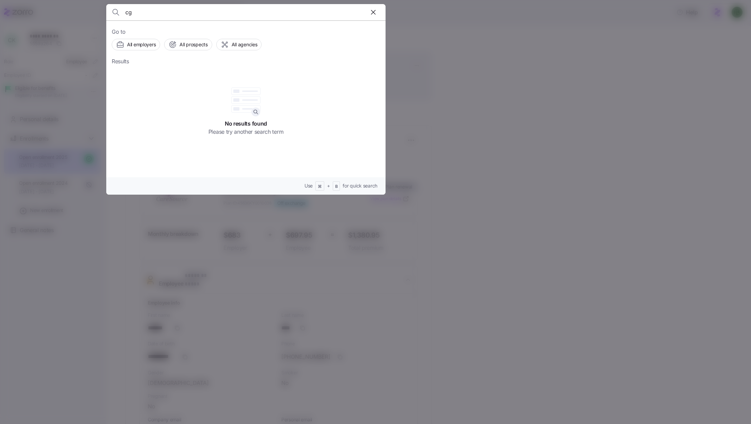
type input "c"
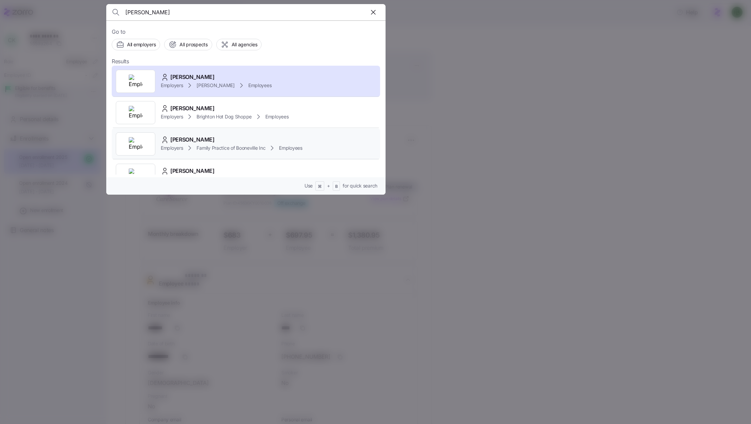
type input "charles king"
click at [256, 152] on div "Charles King Employers Family Practice of Booneville Inc Employees" at bounding box center [246, 143] width 268 height 31
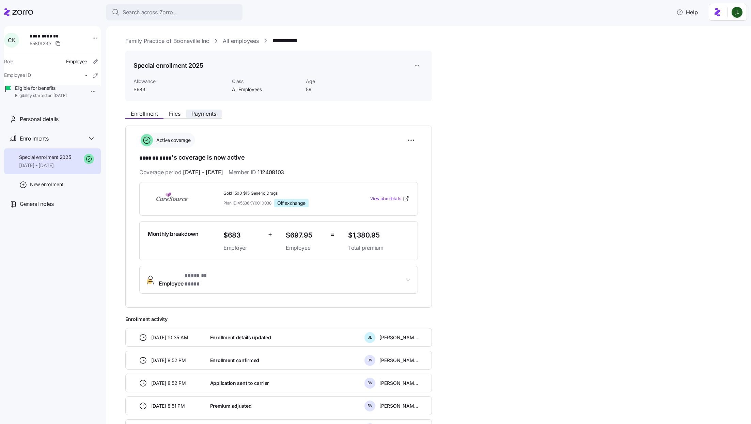
click at [211, 112] on span "Payments" at bounding box center [203, 113] width 25 height 5
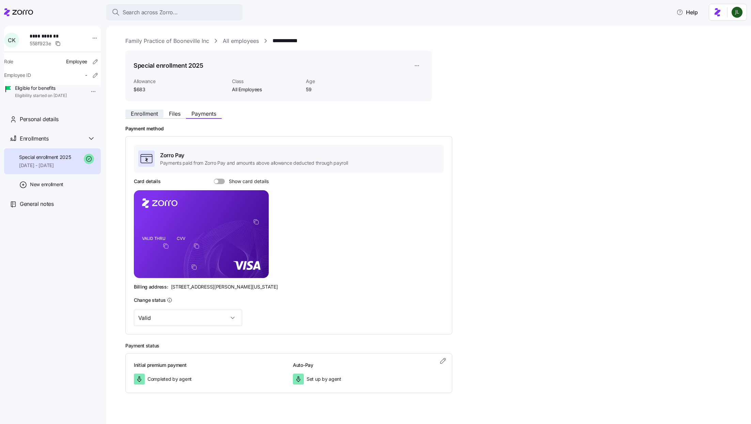
click at [139, 116] on span "Enrollment" at bounding box center [144, 113] width 27 height 5
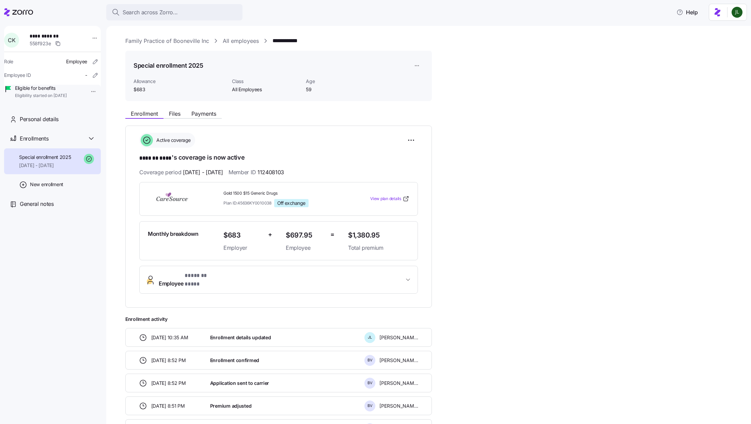
click at [202, 292] on div "**********" at bounding box center [278, 217] width 307 height 182
click at [198, 276] on span "* ******* **** *" at bounding box center [202, 276] width 35 height 9
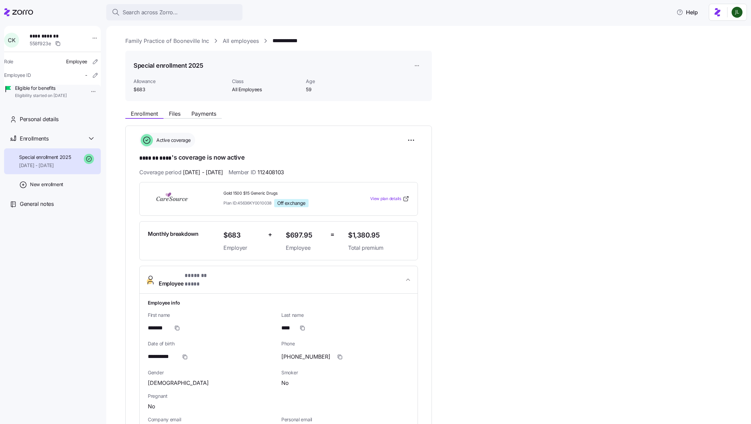
scroll to position [29, 0]
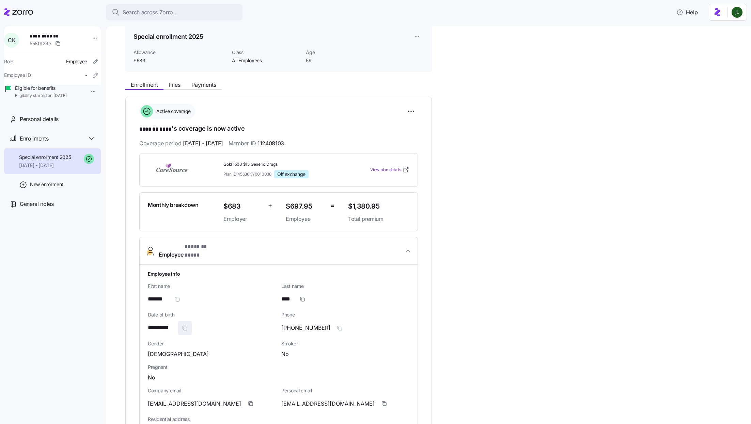
click at [185, 326] on icon "button" at bounding box center [184, 328] width 5 height 5
click at [248, 401] on icon "button" at bounding box center [250, 403] width 5 height 5
click at [201, 84] on span "Payments" at bounding box center [203, 84] width 25 height 5
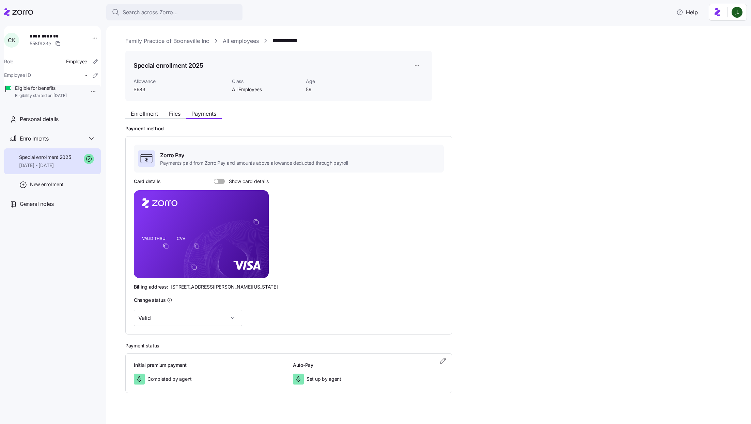
click at [139, 119] on div "Enrollment Files Payments" at bounding box center [173, 115] width 96 height 8
click at [139, 115] on span "Enrollment" at bounding box center [144, 113] width 27 height 5
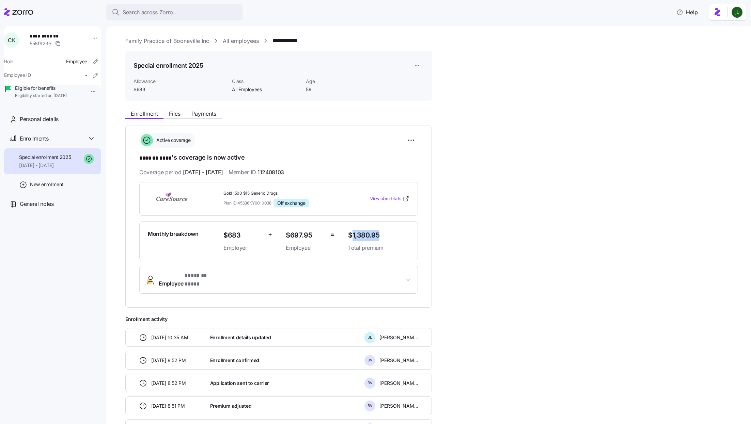
drag, startPoint x: 353, startPoint y: 234, endPoint x: 412, endPoint y: 233, distance: 59.3
click at [413, 234] on div "Monthly breakdown $683 Employer + $697.95 Employee = $1,380.95 Total premium" at bounding box center [278, 241] width 279 height 40
copy span "1,380.95"
click at [198, 109] on div "Enrollment Files Payments" at bounding box center [278, 113] width 307 height 12
click at [198, 115] on span "Payments" at bounding box center [203, 113] width 25 height 5
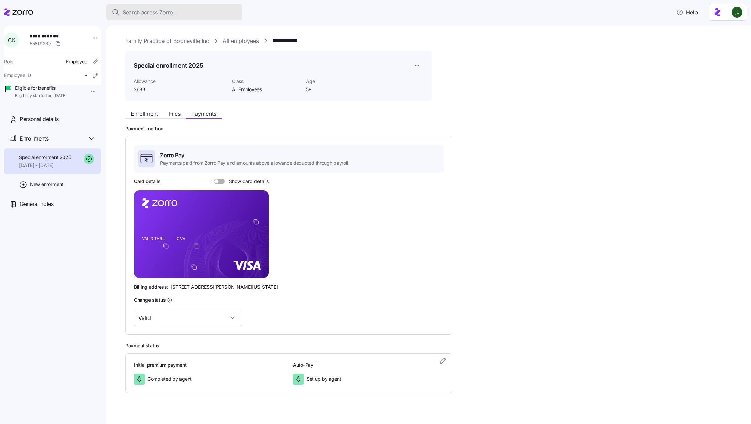
click at [194, 18] on button "Search across Zorro..." at bounding box center [174, 12] width 136 height 16
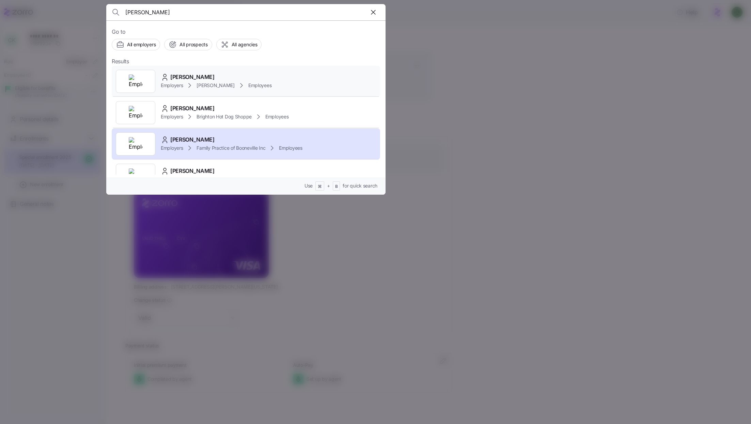
type input "charles king"
click at [240, 92] on div "Charles King Employers Kim Cox Employees" at bounding box center [246, 81] width 268 height 31
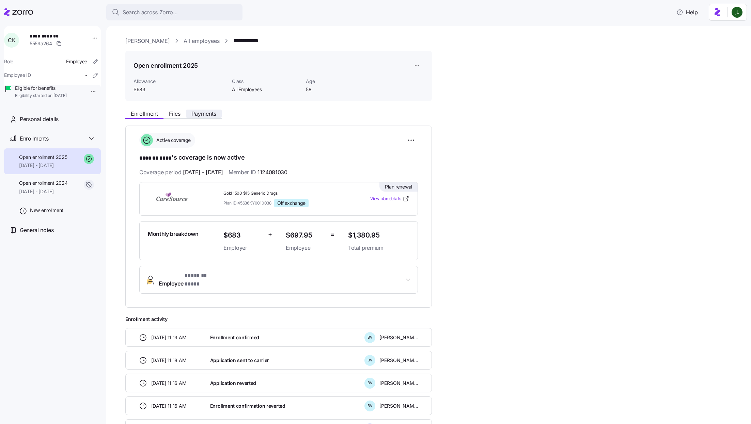
click at [196, 115] on span "Payments" at bounding box center [203, 113] width 25 height 5
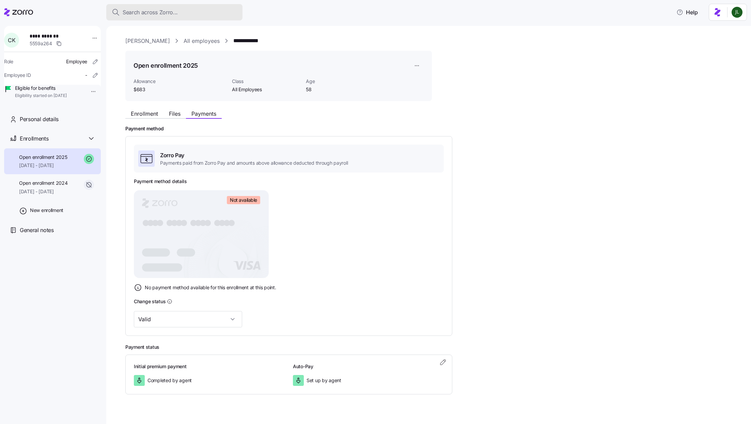
click at [173, 11] on span "Search across Zorro..." at bounding box center [150, 12] width 55 height 9
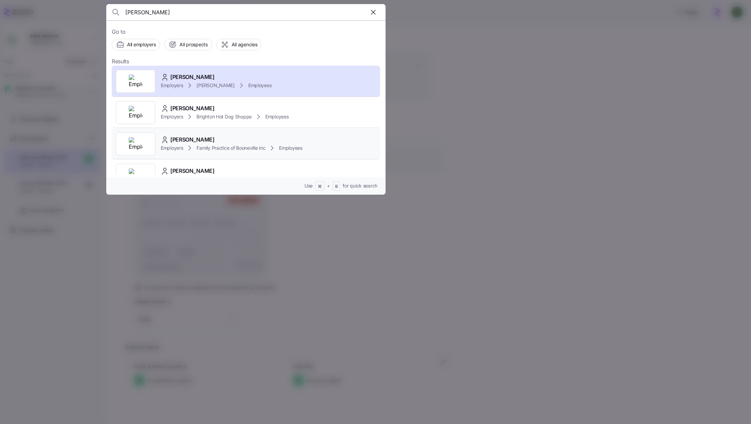
type input "charles king"
click at [225, 137] on div "Charles King" at bounding box center [232, 140] width 142 height 9
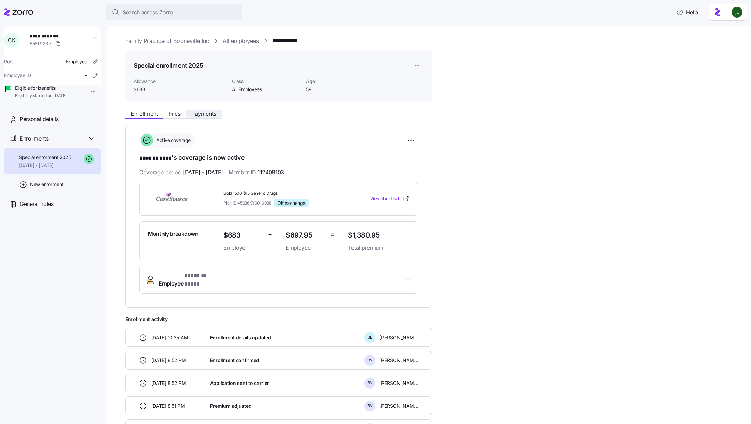
click at [207, 117] on button "Payments" at bounding box center [204, 114] width 36 height 8
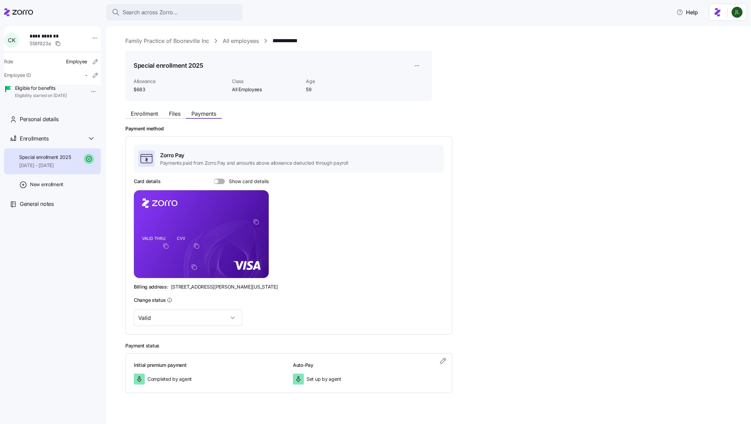
click at [217, 183] on div at bounding box center [219, 181] width 11 height 5
click at [214, 179] on input "Show card details" at bounding box center [214, 179] width 0 height 0
click at [219, 182] on span at bounding box center [217, 181] width 7 height 5
click at [214, 179] on input "Show card details" at bounding box center [214, 179] width 0 height 0
click at [254, 221] on icon "copy-to-clipboard" at bounding box center [256, 222] width 6 height 6
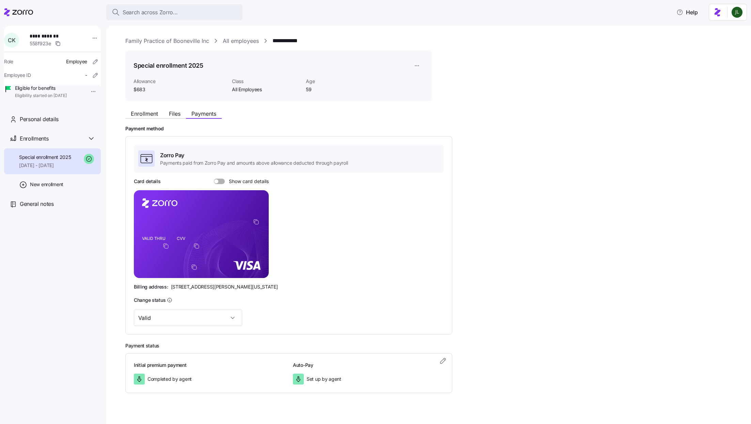
click at [223, 181] on span at bounding box center [221, 181] width 7 height 5
click at [214, 179] on input "Show card details" at bounding box center [214, 179] width 0 height 0
click at [223, 181] on span at bounding box center [222, 182] width 4 height 4
click at [214, 179] on input "Show card details" at bounding box center [214, 179] width 0 height 0
click at [142, 117] on button "Enrollment" at bounding box center [144, 114] width 38 height 8
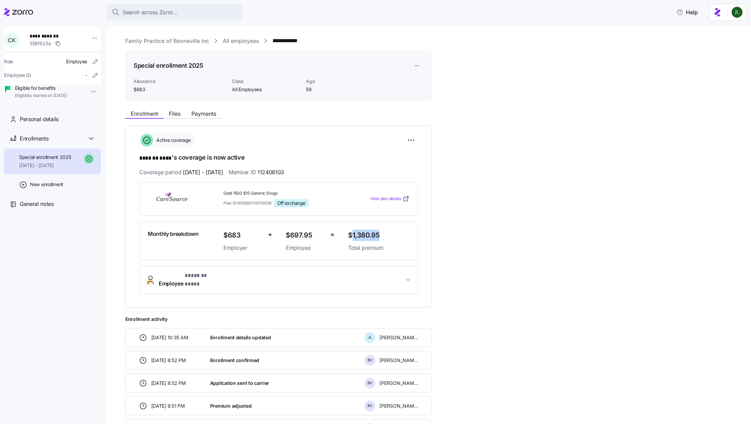
drag, startPoint x: 354, startPoint y: 233, endPoint x: 384, endPoint y: 232, distance: 30.0
click at [384, 232] on span "$1,380.95" at bounding box center [378, 235] width 61 height 11
copy span "1,380.95"
click at [217, 282] on button "Employee * ******* **** *" at bounding box center [279, 279] width 278 height 27
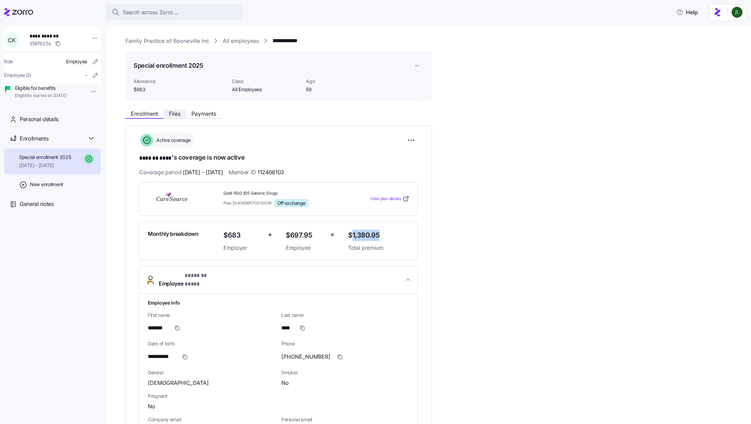
click at [176, 112] on span "Files" at bounding box center [175, 113] width 12 height 5
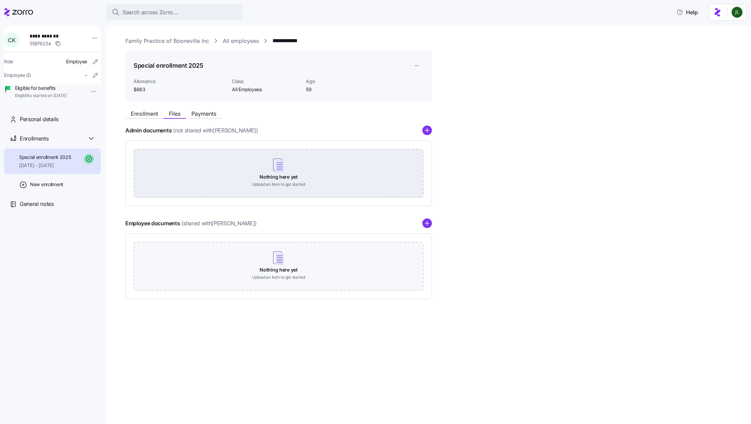
click at [243, 164] on div "Nothing here yet Upload an item to get started" at bounding box center [279, 173] width 290 height 48
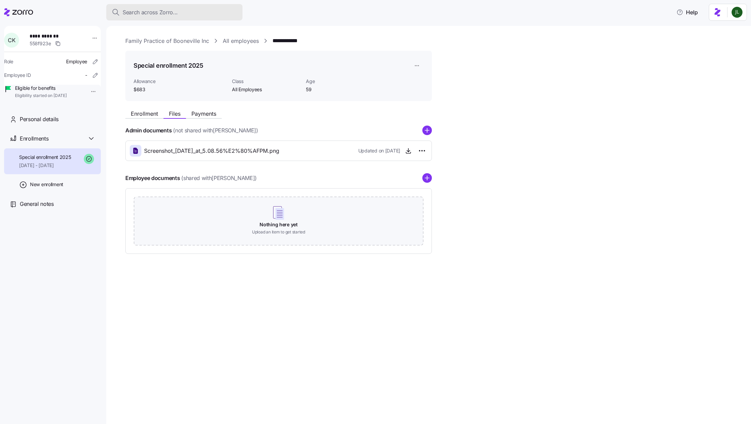
click at [189, 11] on div "Search across Zorro..." at bounding box center [174, 12] width 125 height 9
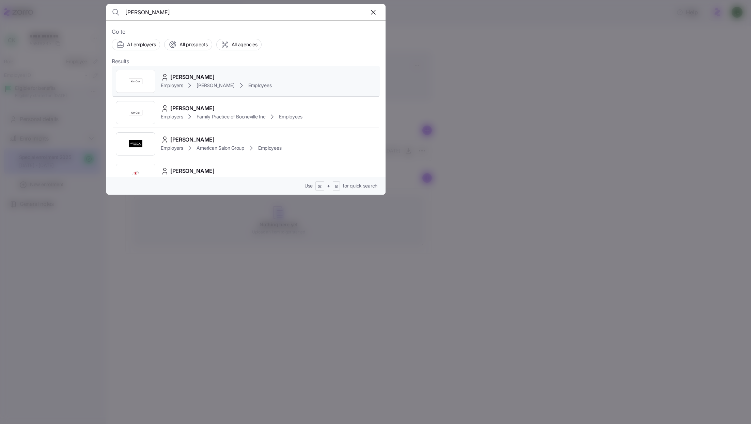
type input "april bennet"
drag, startPoint x: 231, startPoint y: 77, endPoint x: 248, endPoint y: 112, distance: 39.6
click at [248, 113] on div "Employers Family Practice of Booneville Inc Employees" at bounding box center [232, 117] width 142 height 8
